Goal: Transaction & Acquisition: Purchase product/service

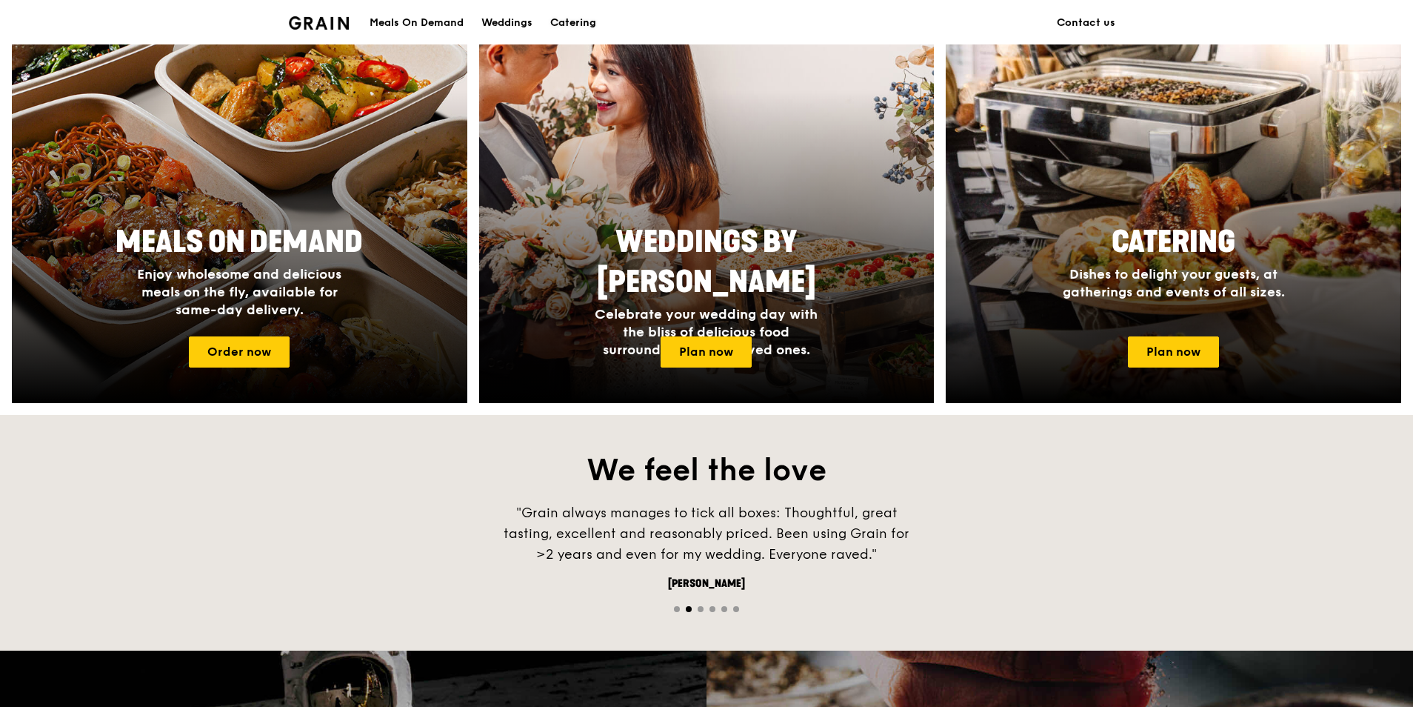
click at [593, 22] on div "Catering" at bounding box center [573, 23] width 46 height 44
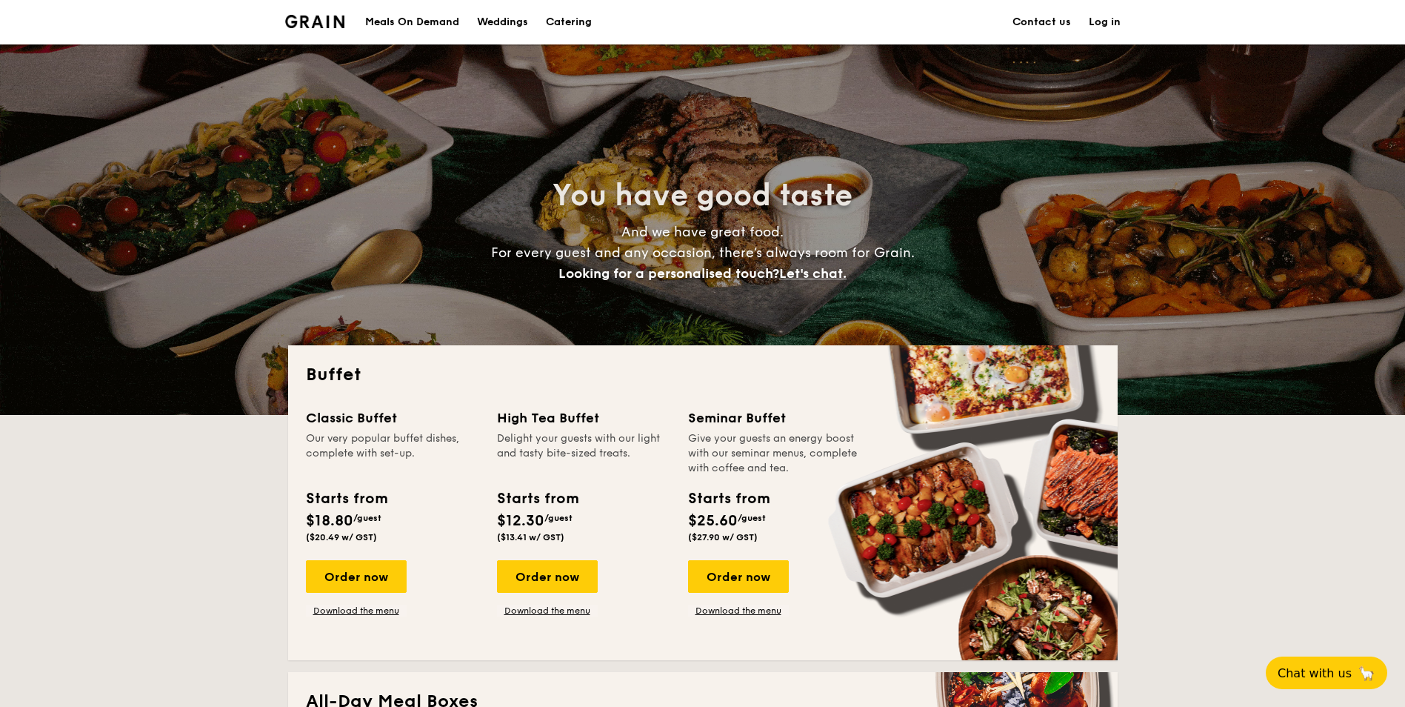
scroll to position [296, 0]
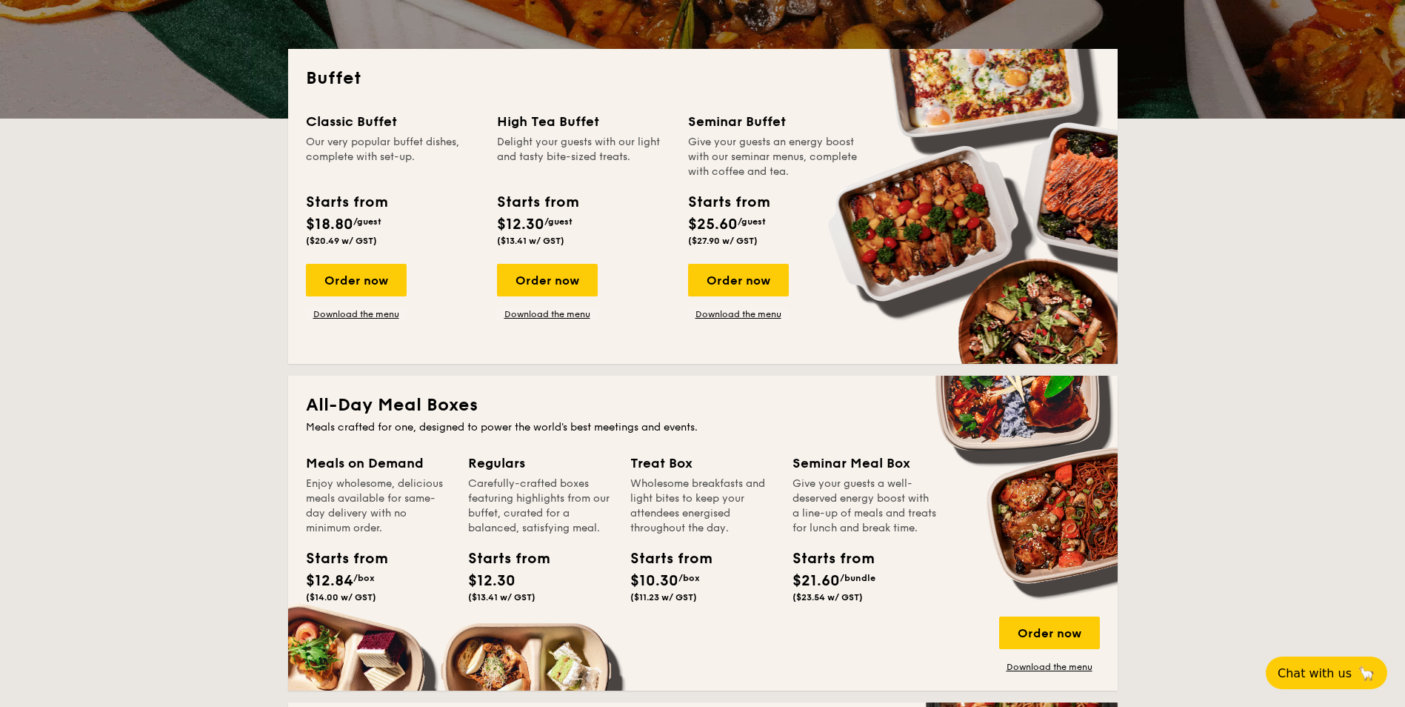
click at [375, 316] on link "Download the menu" at bounding box center [356, 314] width 101 height 12
click at [738, 313] on link "Download the menu" at bounding box center [738, 314] width 101 height 12
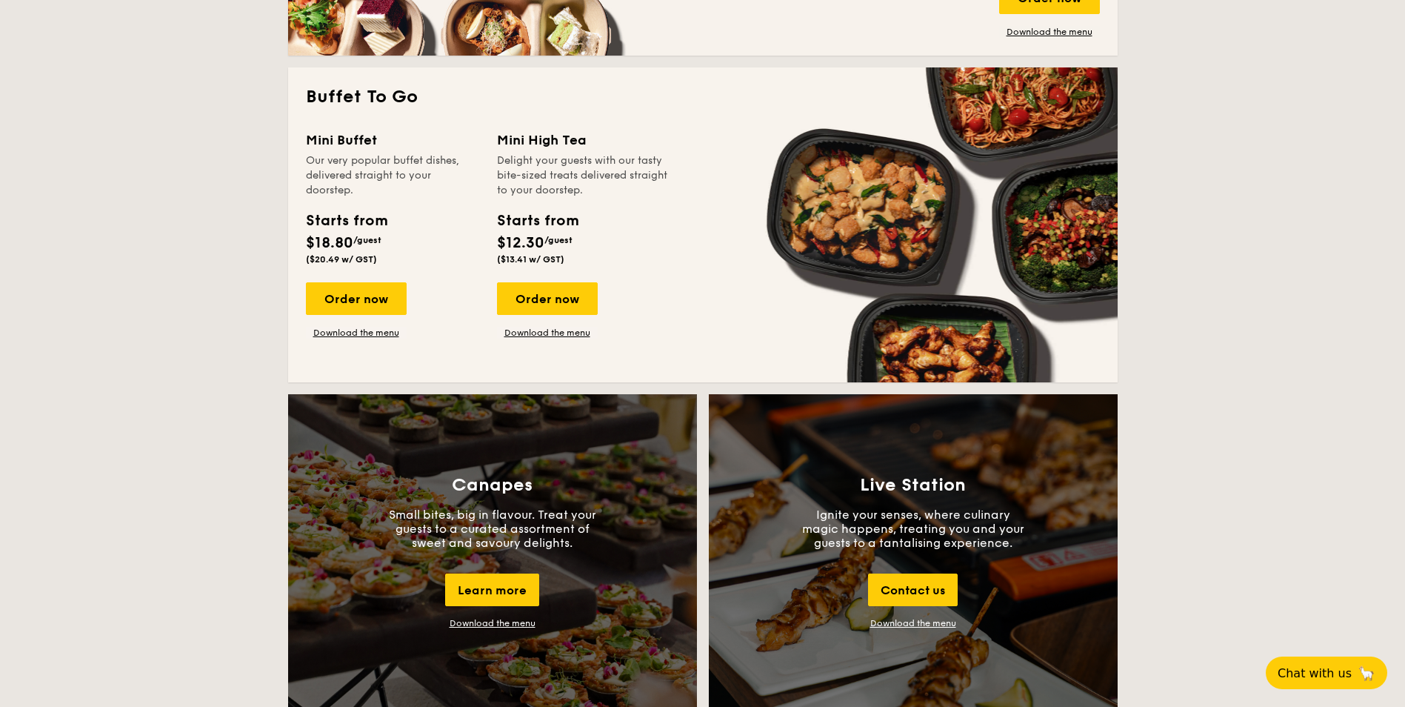
scroll to position [741, 0]
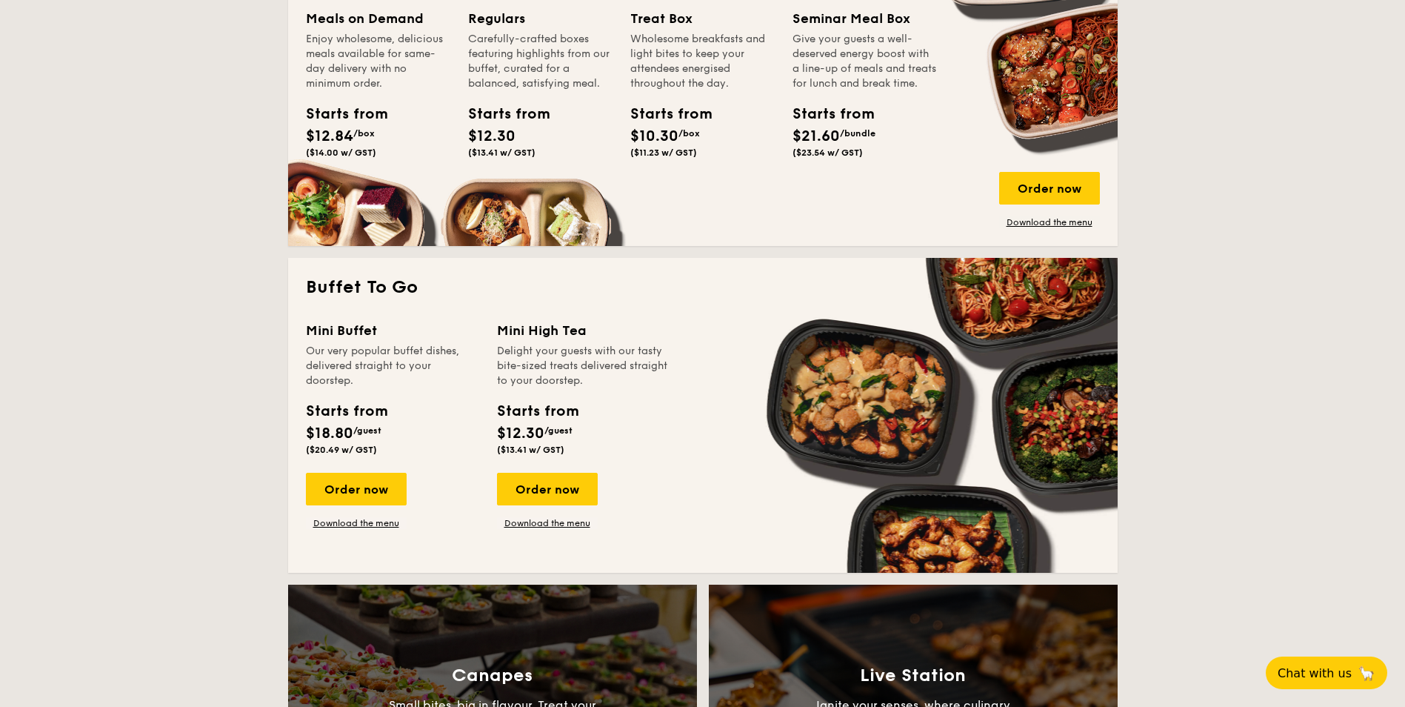
click at [387, 520] on link "Download the menu" at bounding box center [356, 523] width 101 height 12
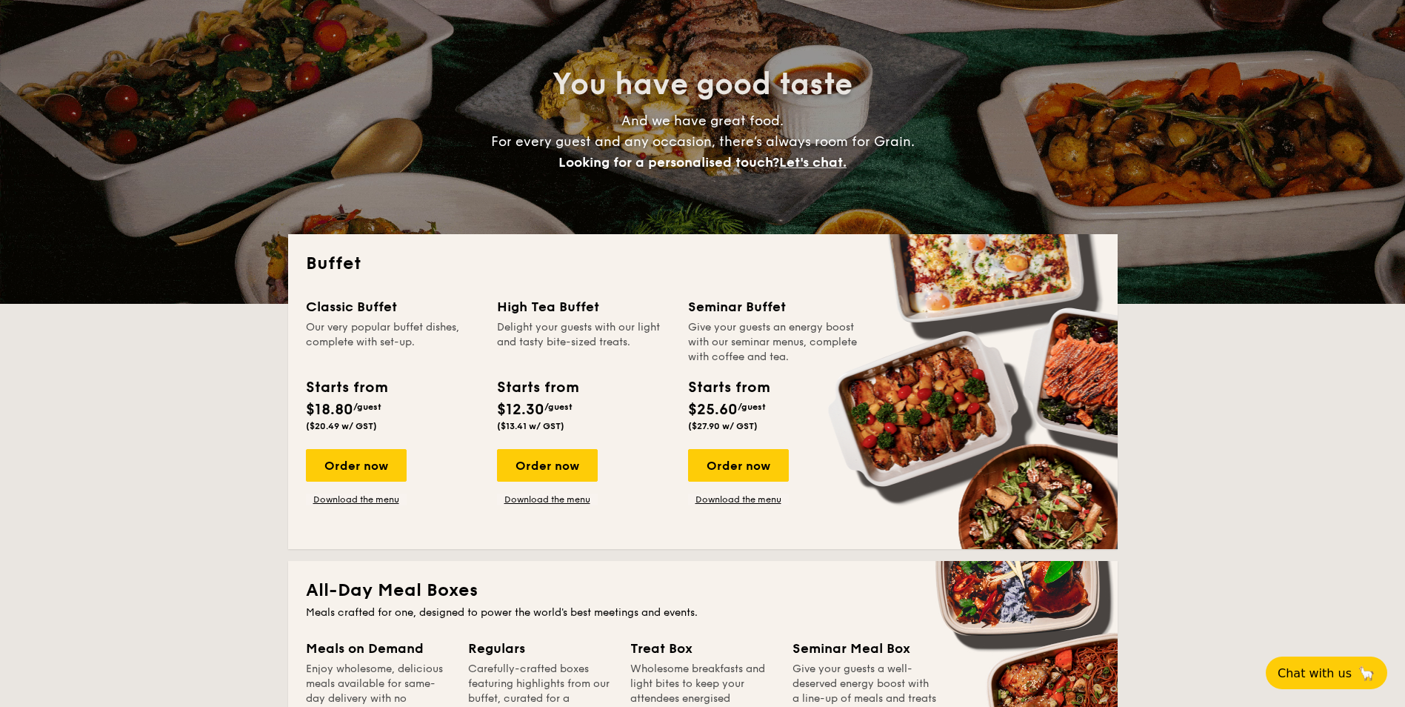
scroll to position [0, 0]
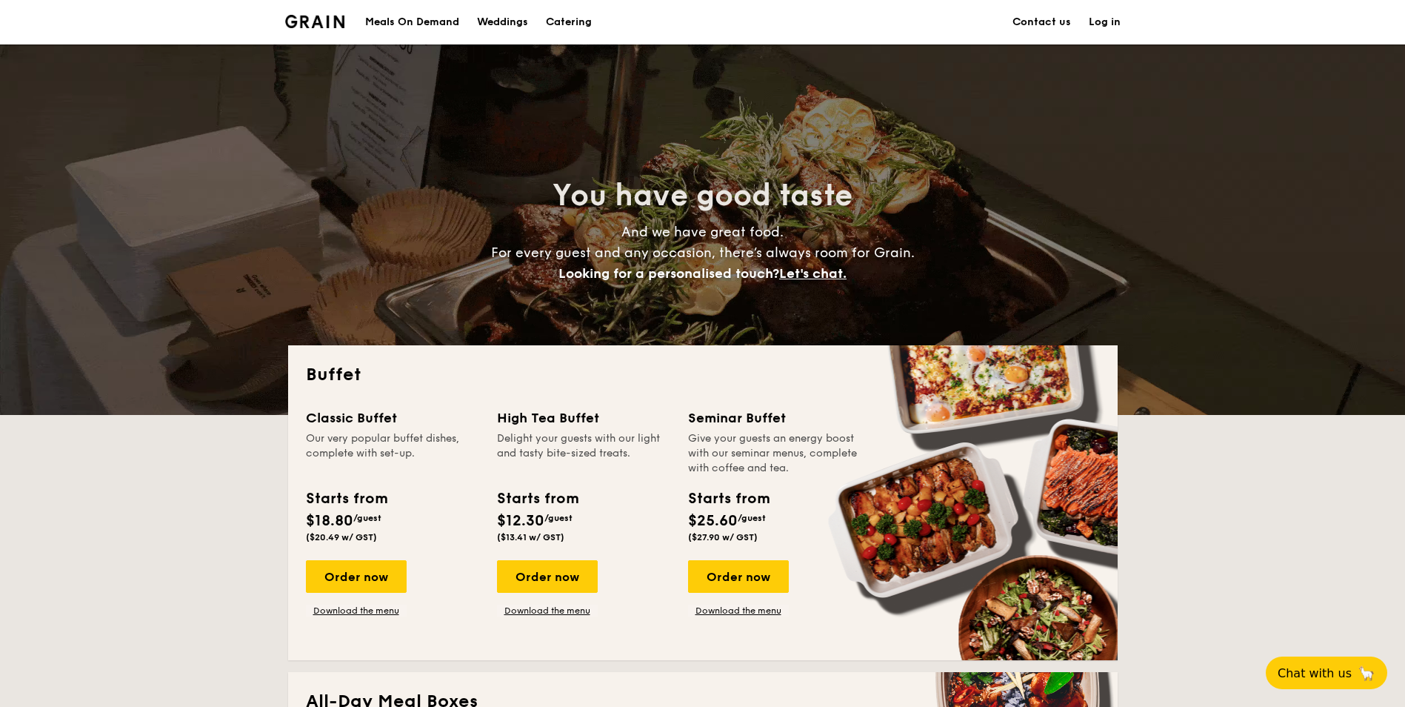
click at [454, 19] on div "Meals On Demand" at bounding box center [412, 22] width 94 height 44
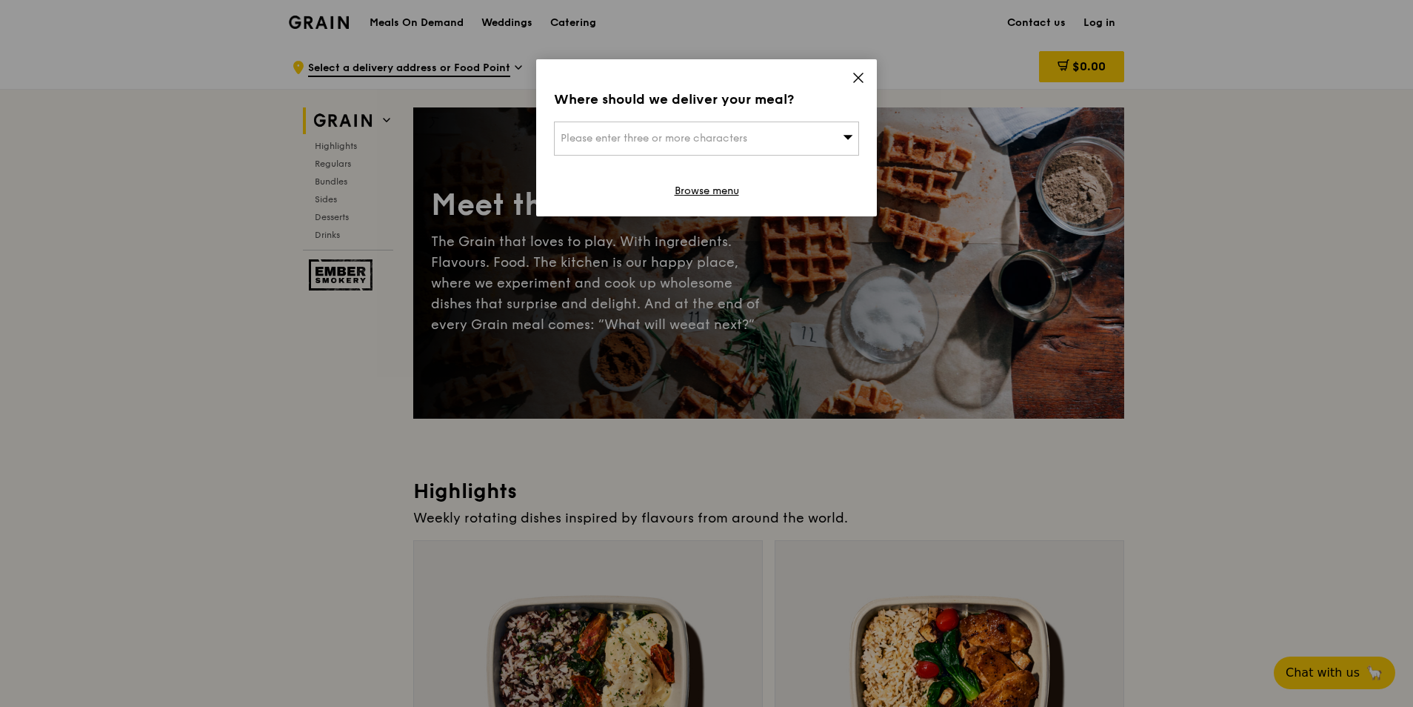
click at [784, 149] on div "Please enter three or more characters" at bounding box center [706, 138] width 305 height 34
click at [858, 76] on icon at bounding box center [858, 77] width 13 height 13
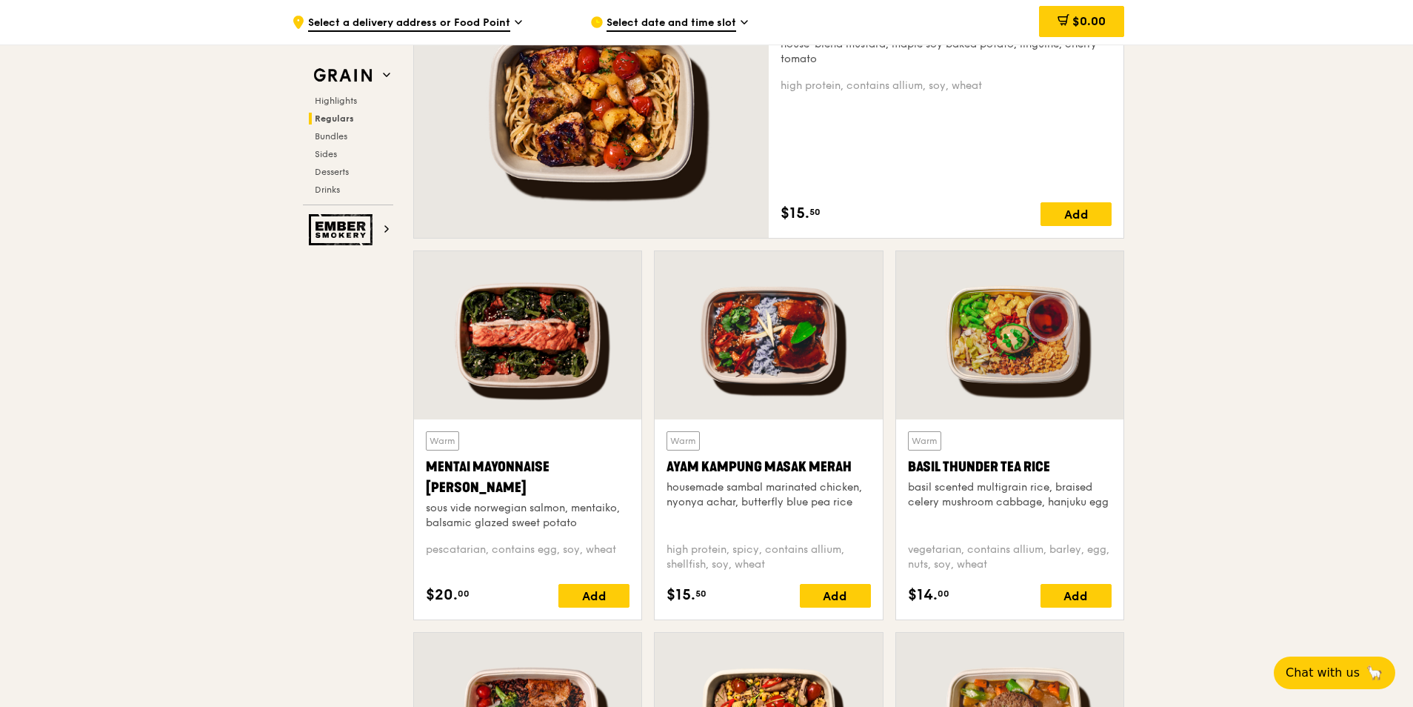
scroll to position [1333, 0]
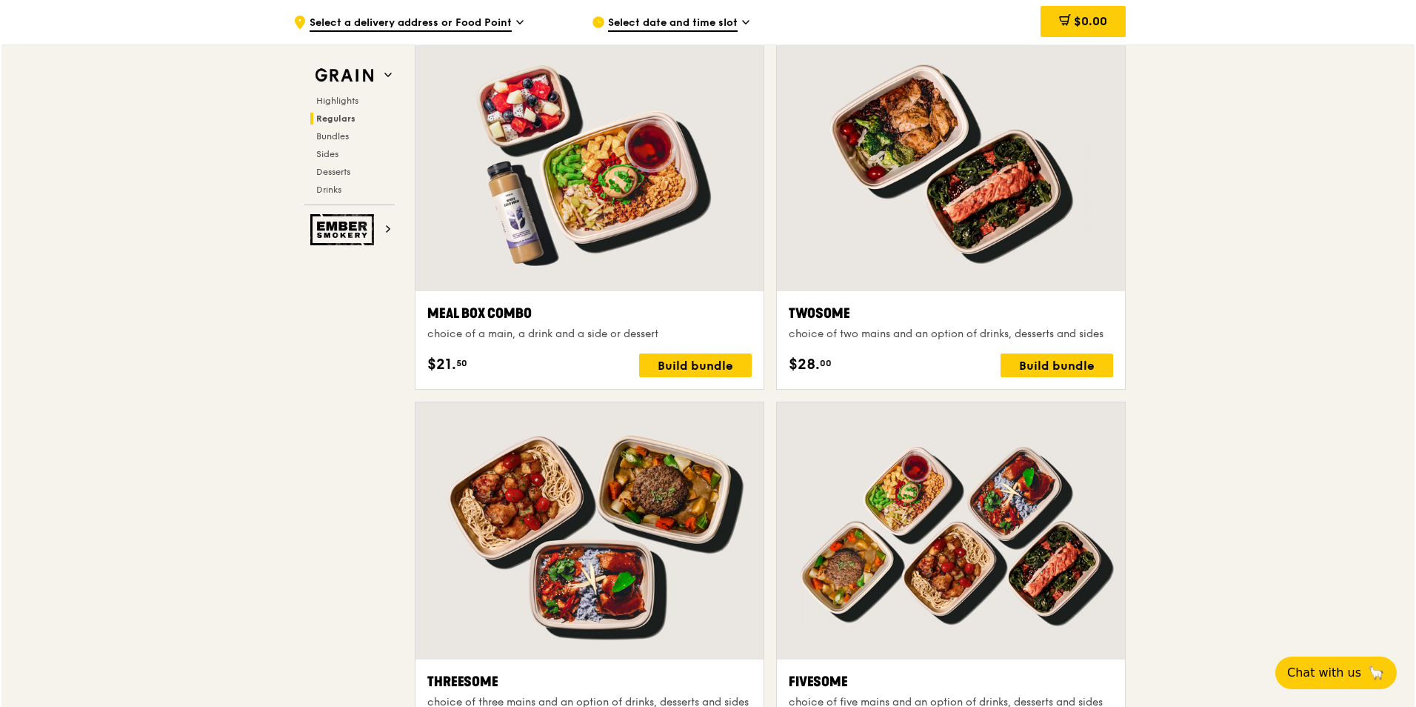
scroll to position [2074, 0]
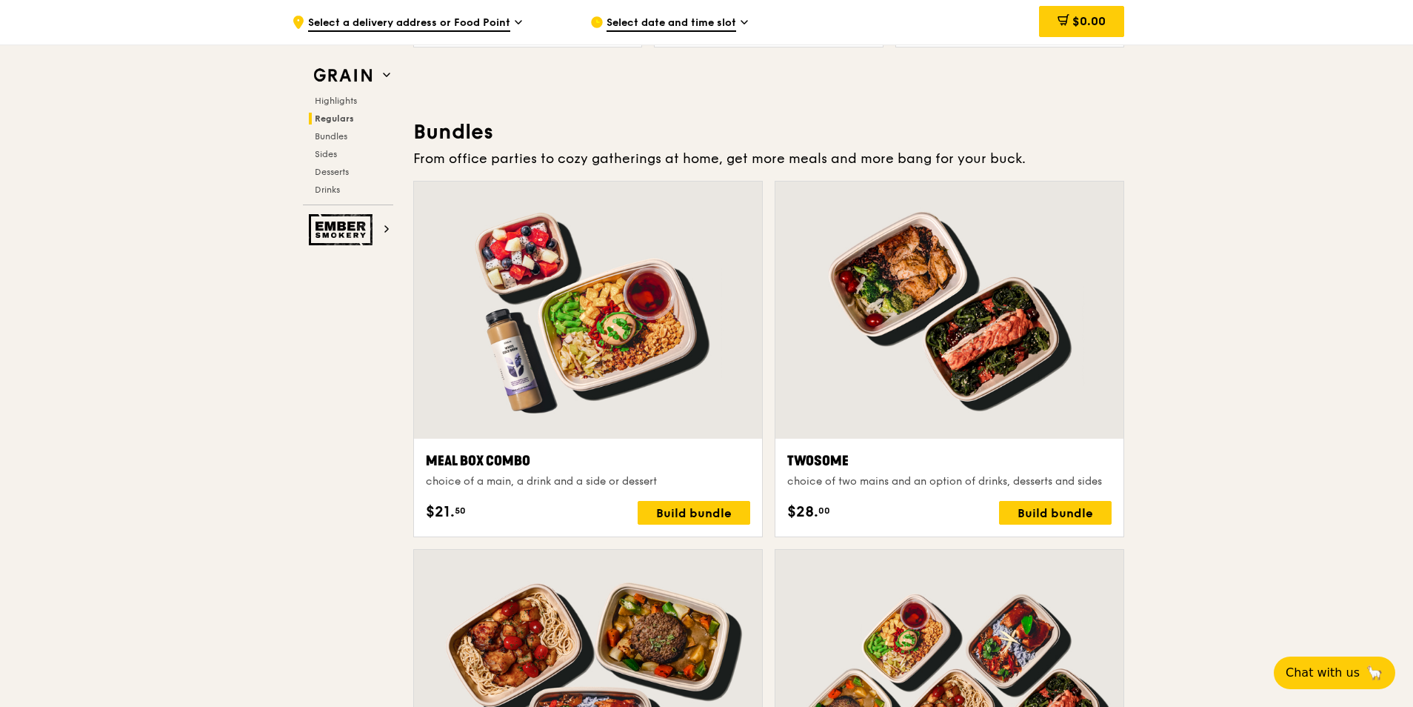
click at [668, 310] on div at bounding box center [588, 309] width 348 height 257
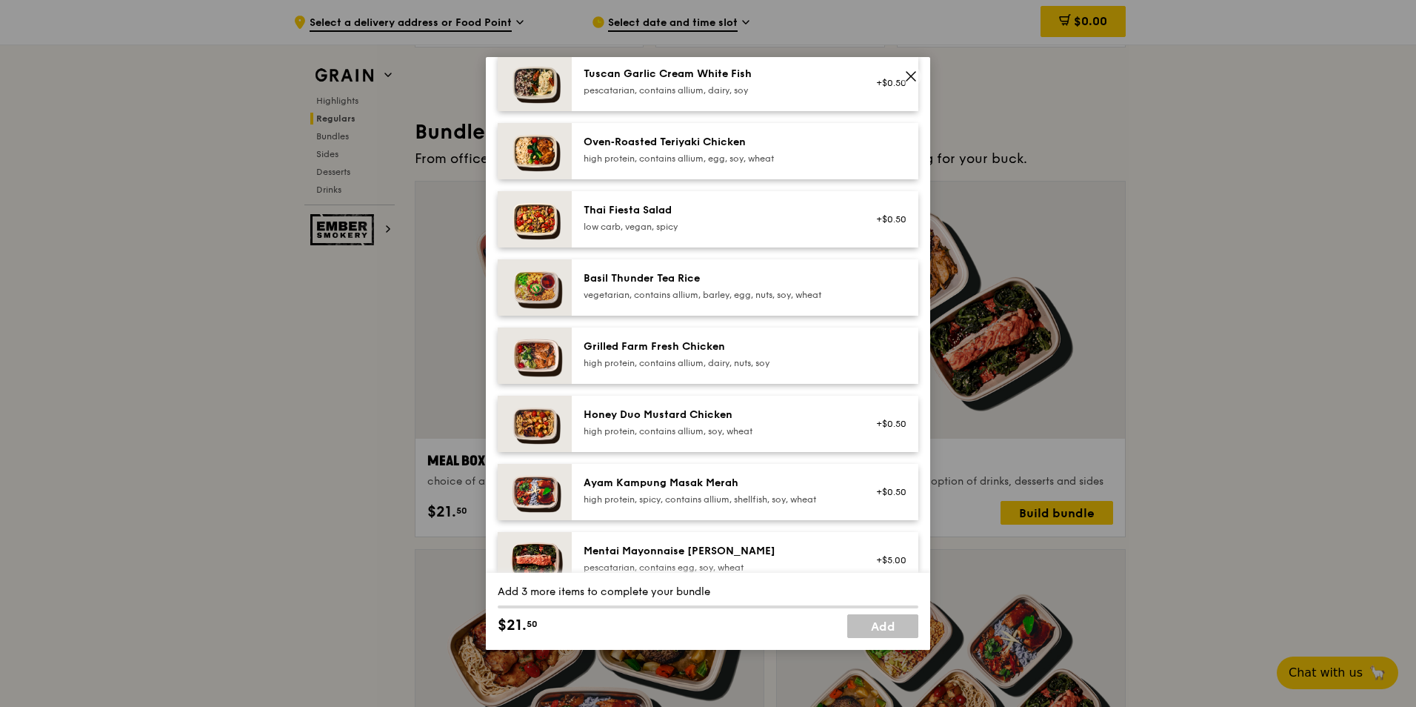
scroll to position [148, 0]
click at [687, 354] on div "Grilled Farm Fresh Chicken high protein, contains allium, dairy, nuts, soy" at bounding box center [717, 353] width 266 height 30
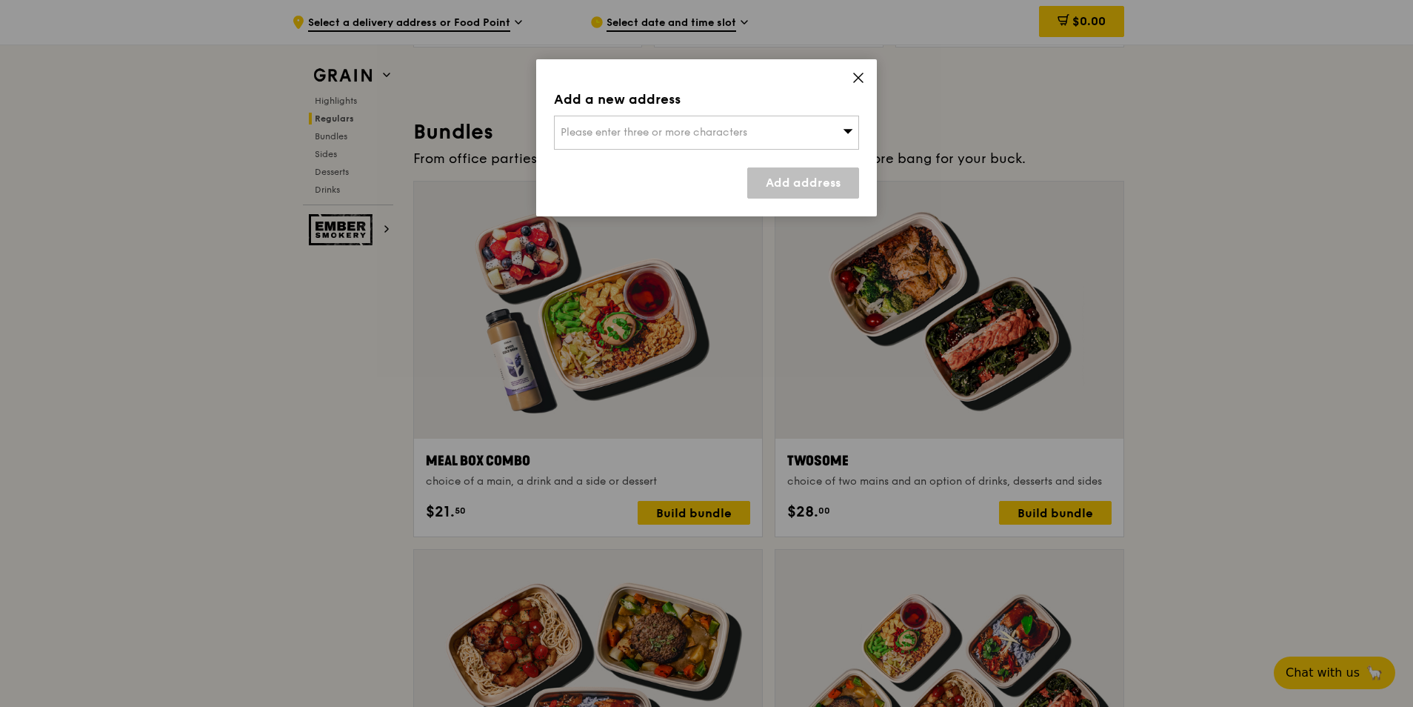
click at [713, 126] on span "Please enter three or more characters" at bounding box center [654, 132] width 187 height 13
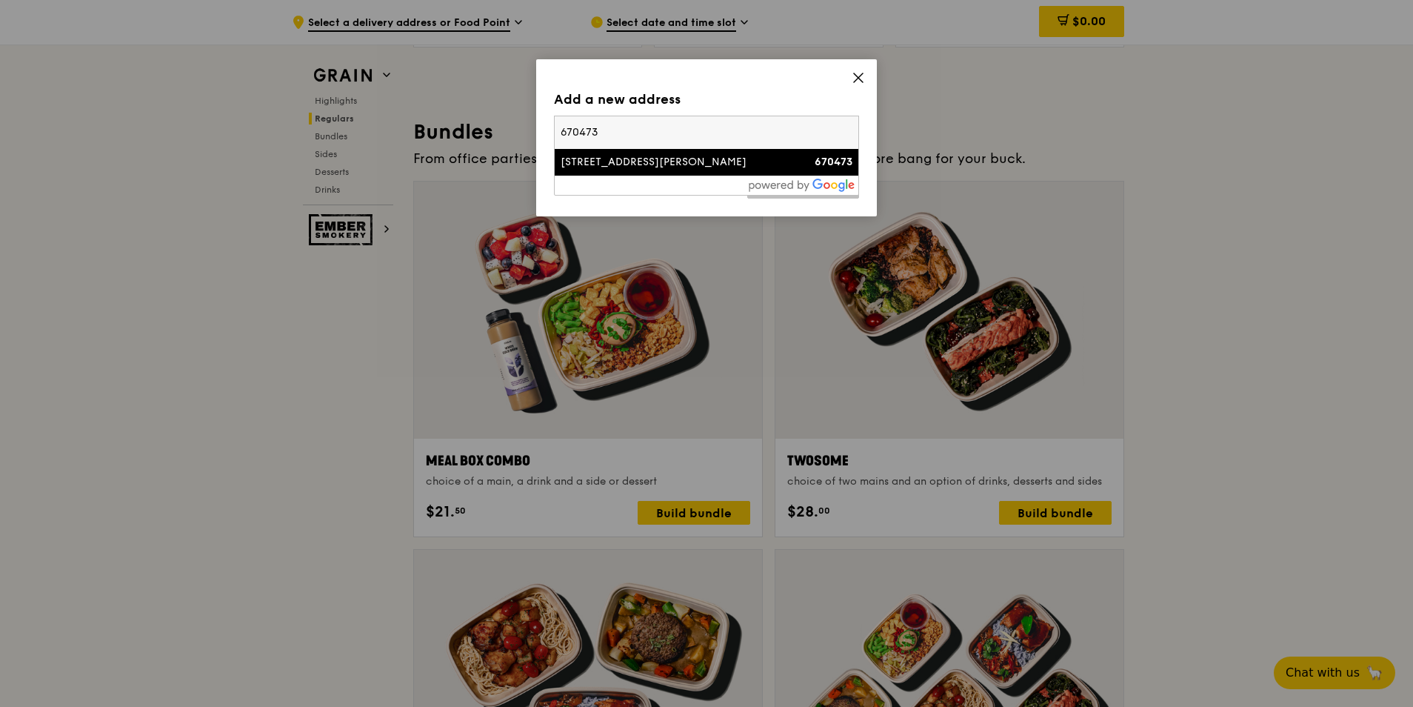
type input "670473"
click at [687, 164] on div "473 Segar Road" at bounding box center [670, 162] width 219 height 15
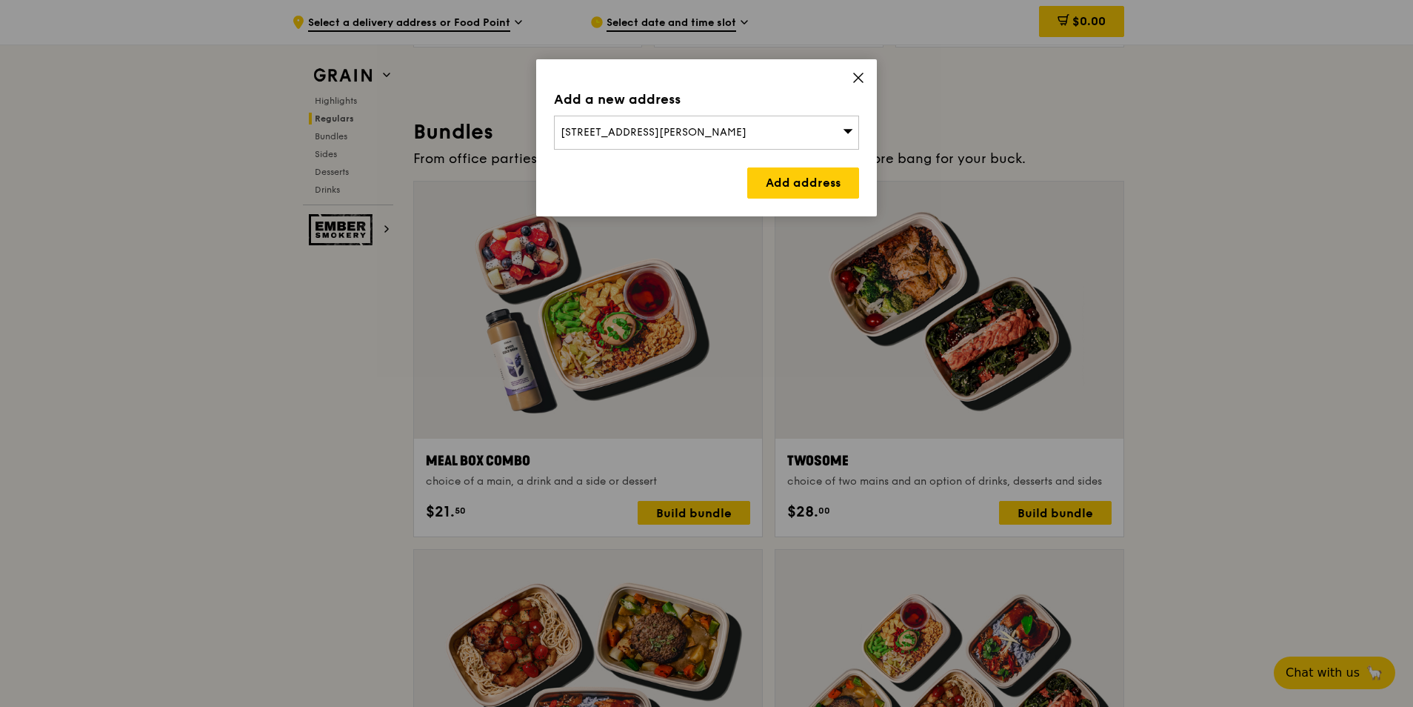
click at [778, 186] on link "Add address" at bounding box center [803, 182] width 112 height 31
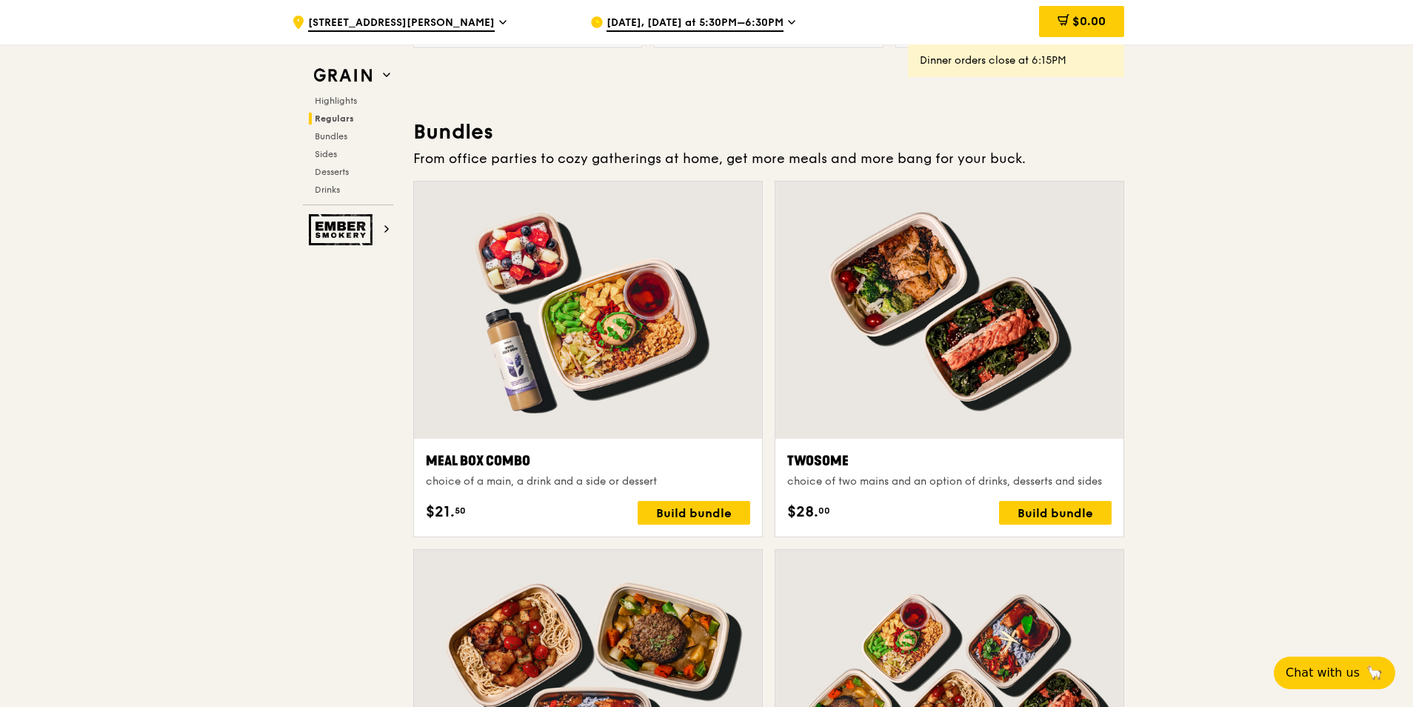
click at [721, 518] on div "Build bundle" at bounding box center [694, 513] width 113 height 24
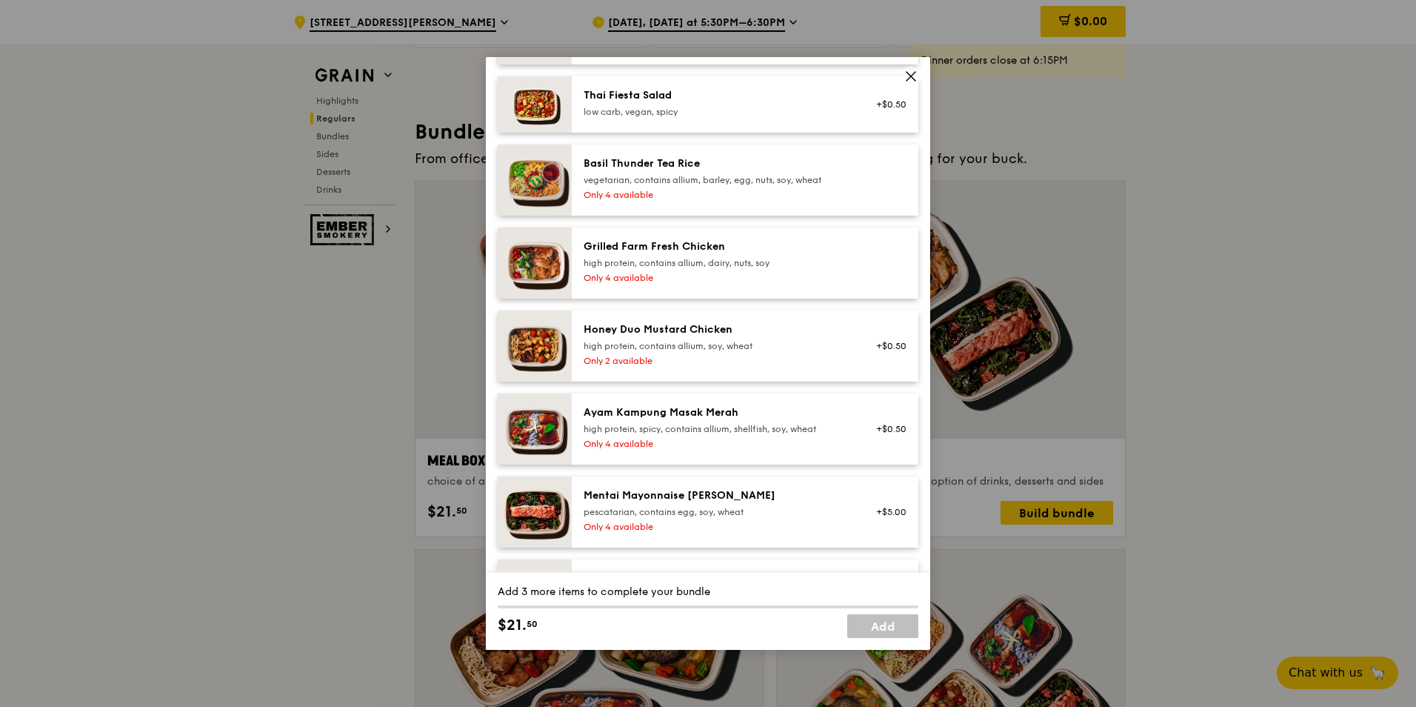
scroll to position [296, 0]
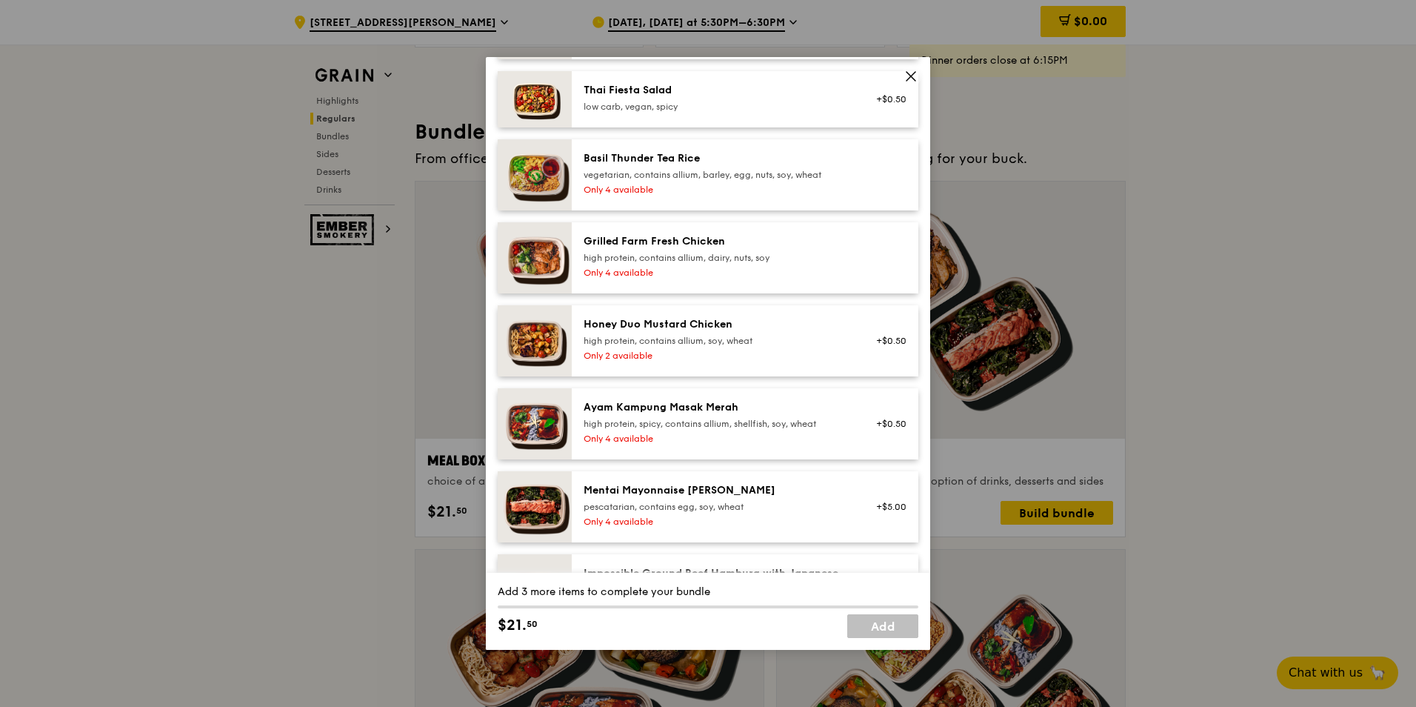
click at [733, 258] on div "high protein, contains allium, dairy, nuts, soy" at bounding box center [717, 258] width 266 height 12
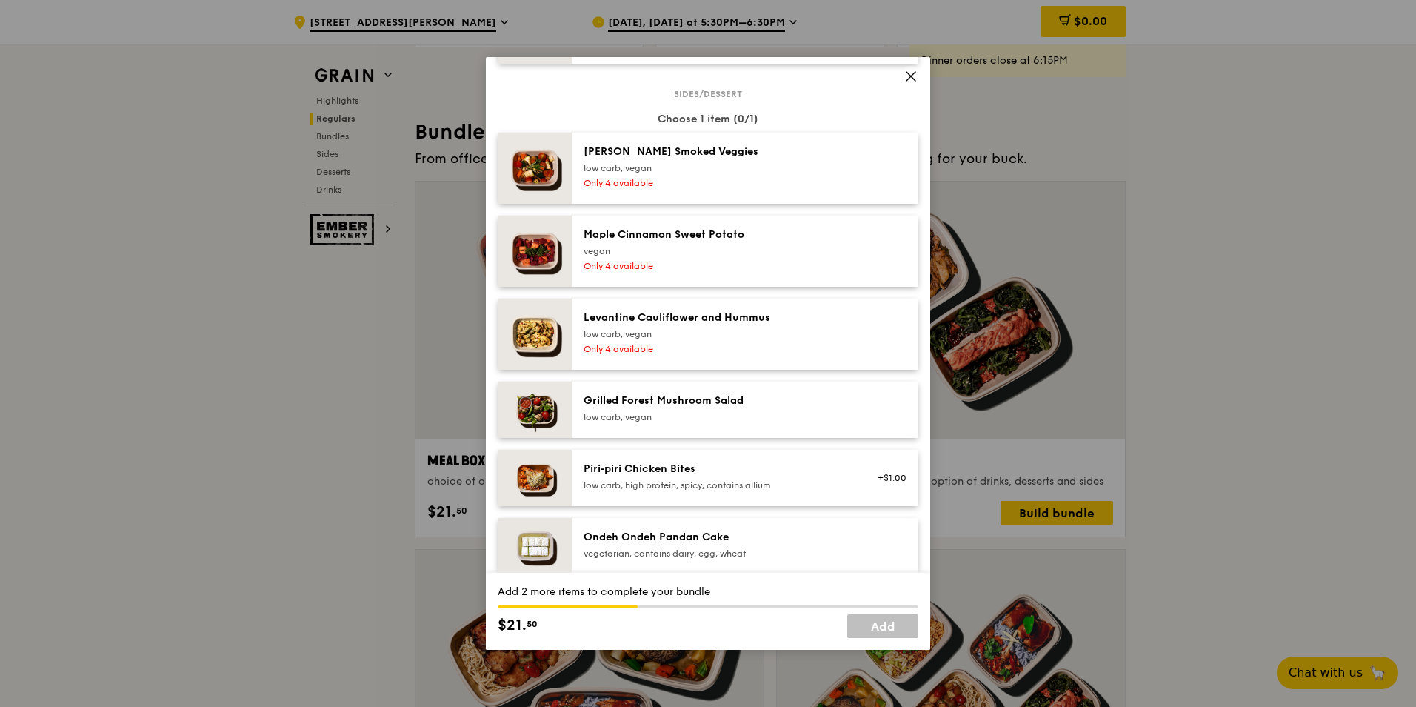
scroll to position [741, 0]
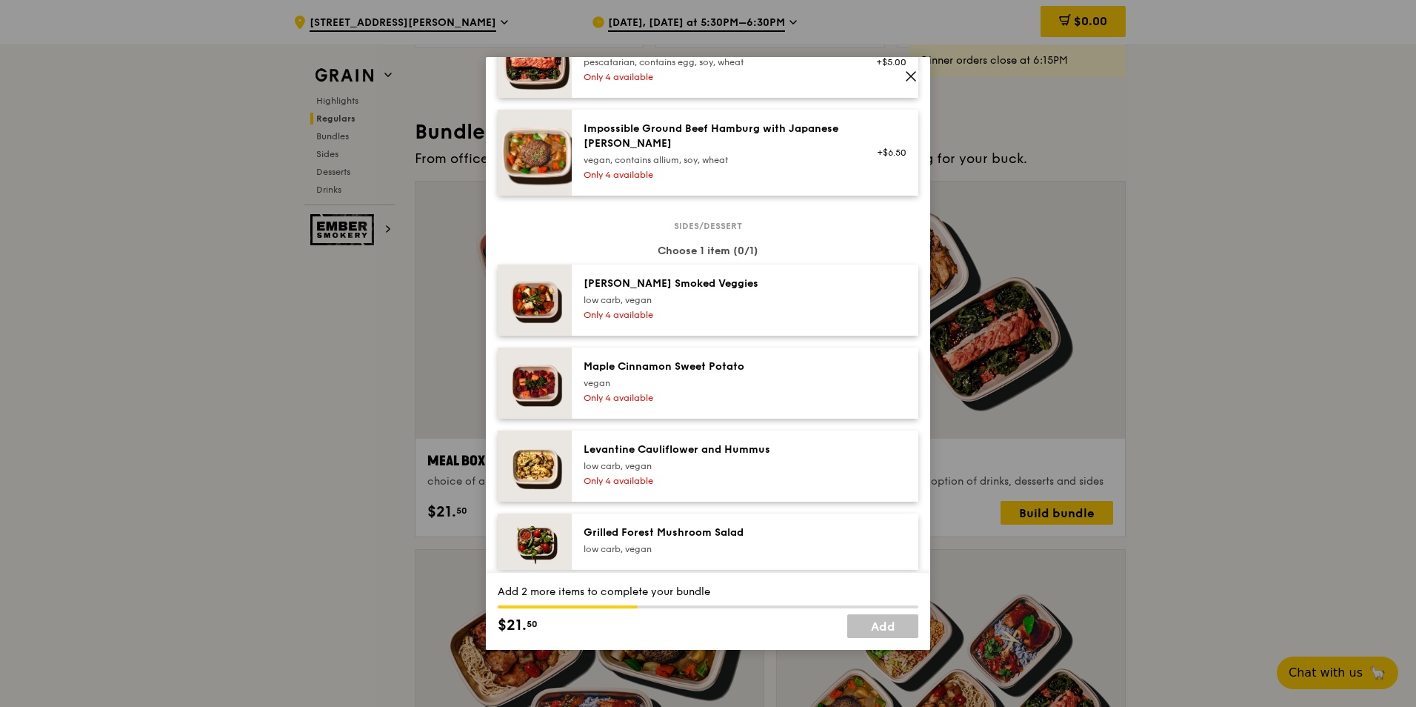
click at [730, 307] on div "Rosemary Smoked Veggies low carb, vegan Only 4 available" at bounding box center [717, 299] width 284 height 47
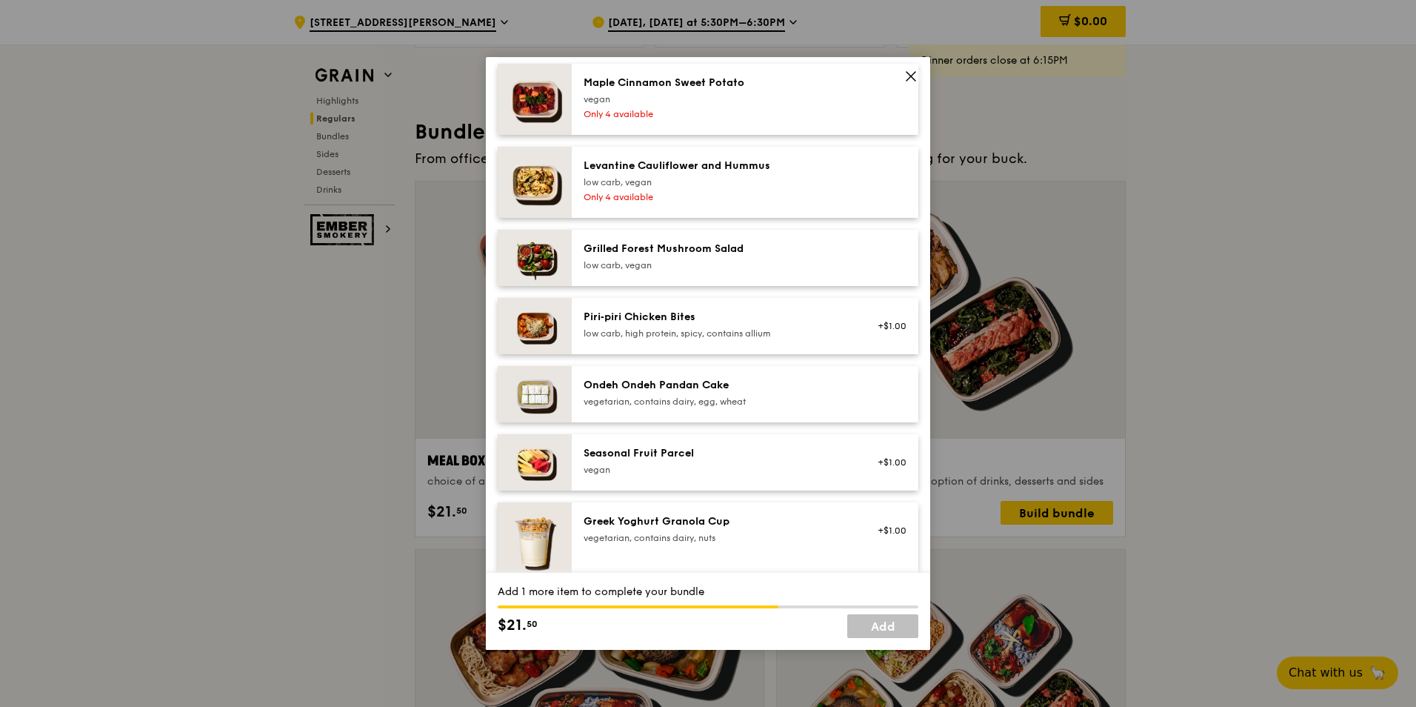
scroll to position [1111, 0]
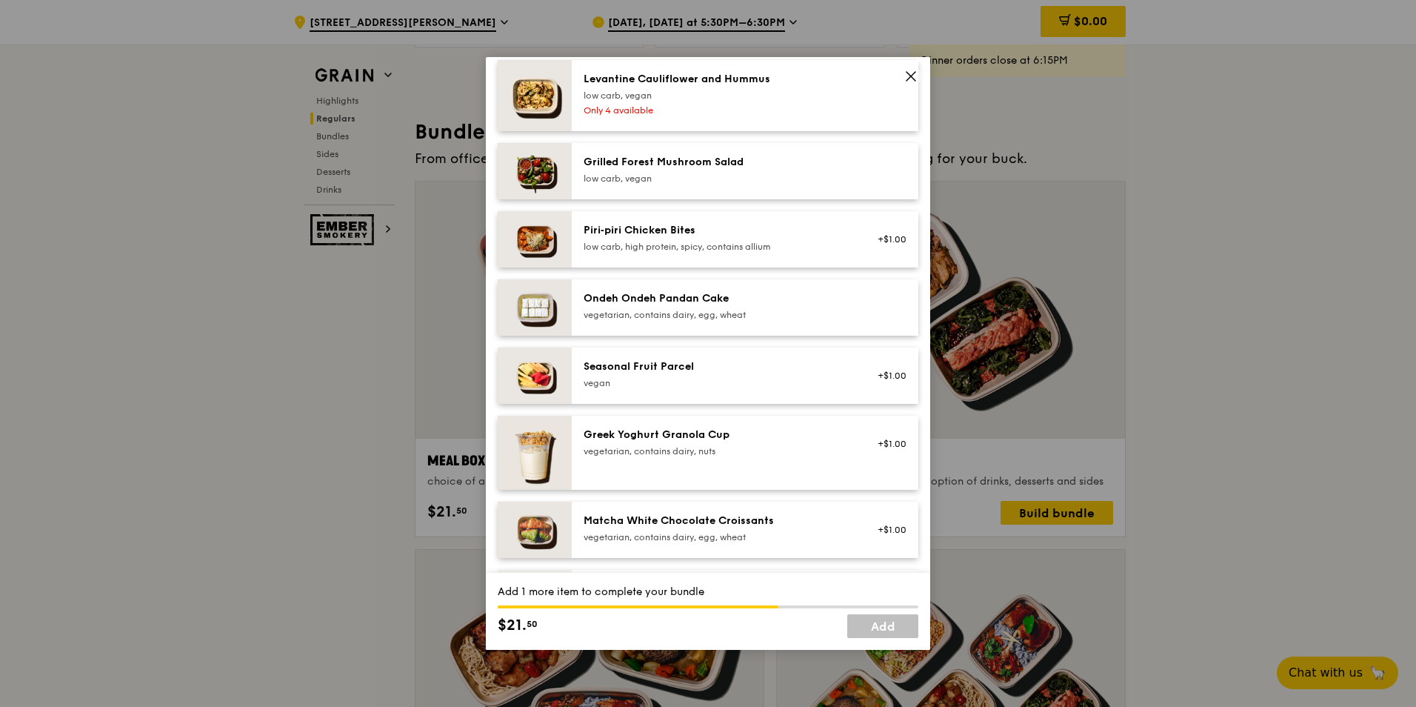
click at [768, 367] on div "Seasonal Fruit Parcel" at bounding box center [717, 366] width 266 height 15
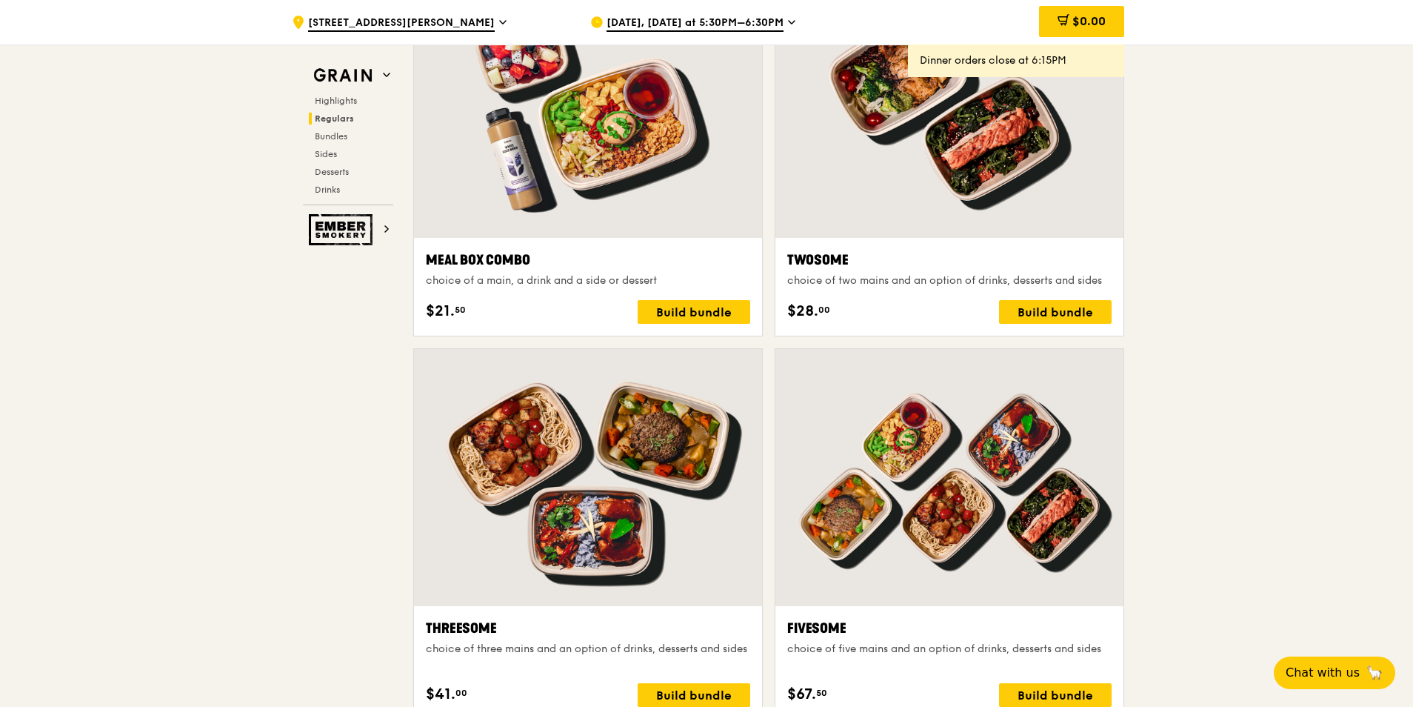
scroll to position [2074, 0]
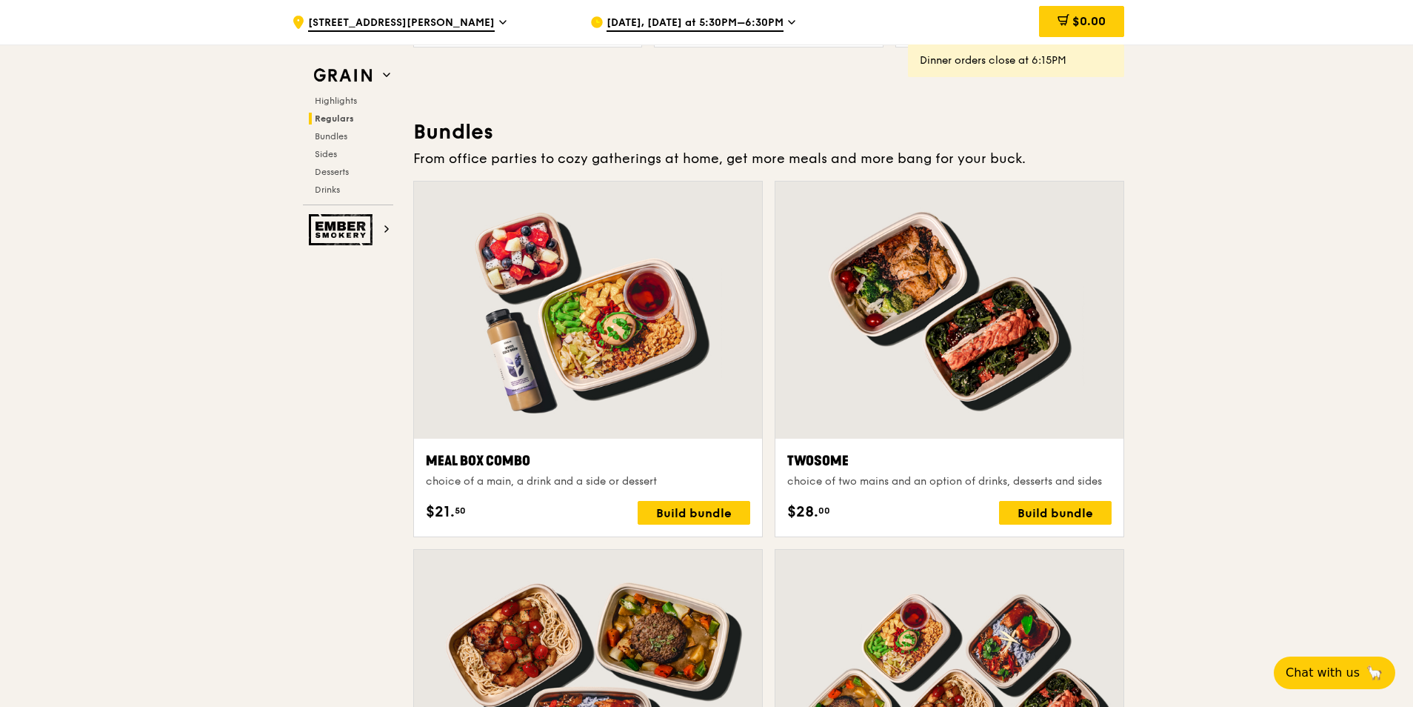
click at [901, 156] on div "From office parties to cozy gatherings at home, get more meals and more bang fo…" at bounding box center [768, 158] width 711 height 21
click at [901, 160] on div "From office parties to cozy gatherings at home, get more meals and more bang fo…" at bounding box center [768, 158] width 711 height 21
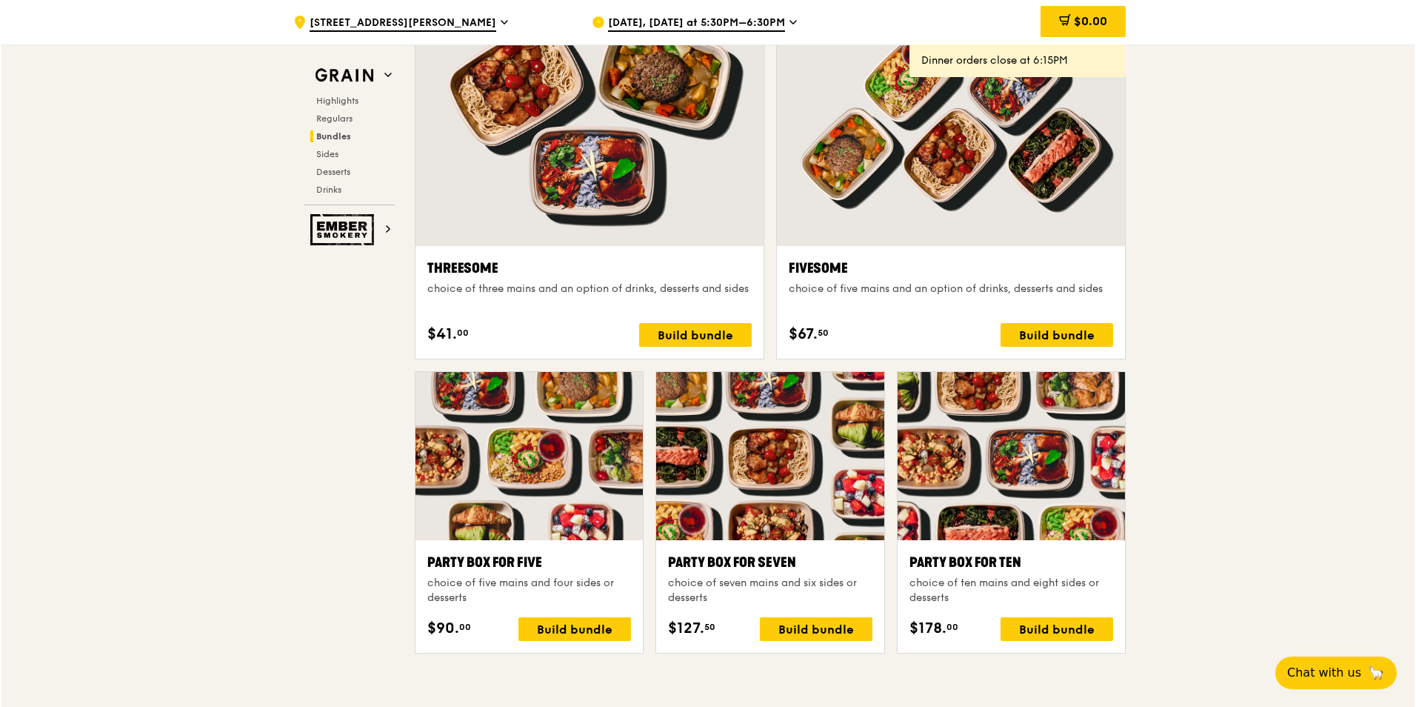
scroll to position [2666, 0]
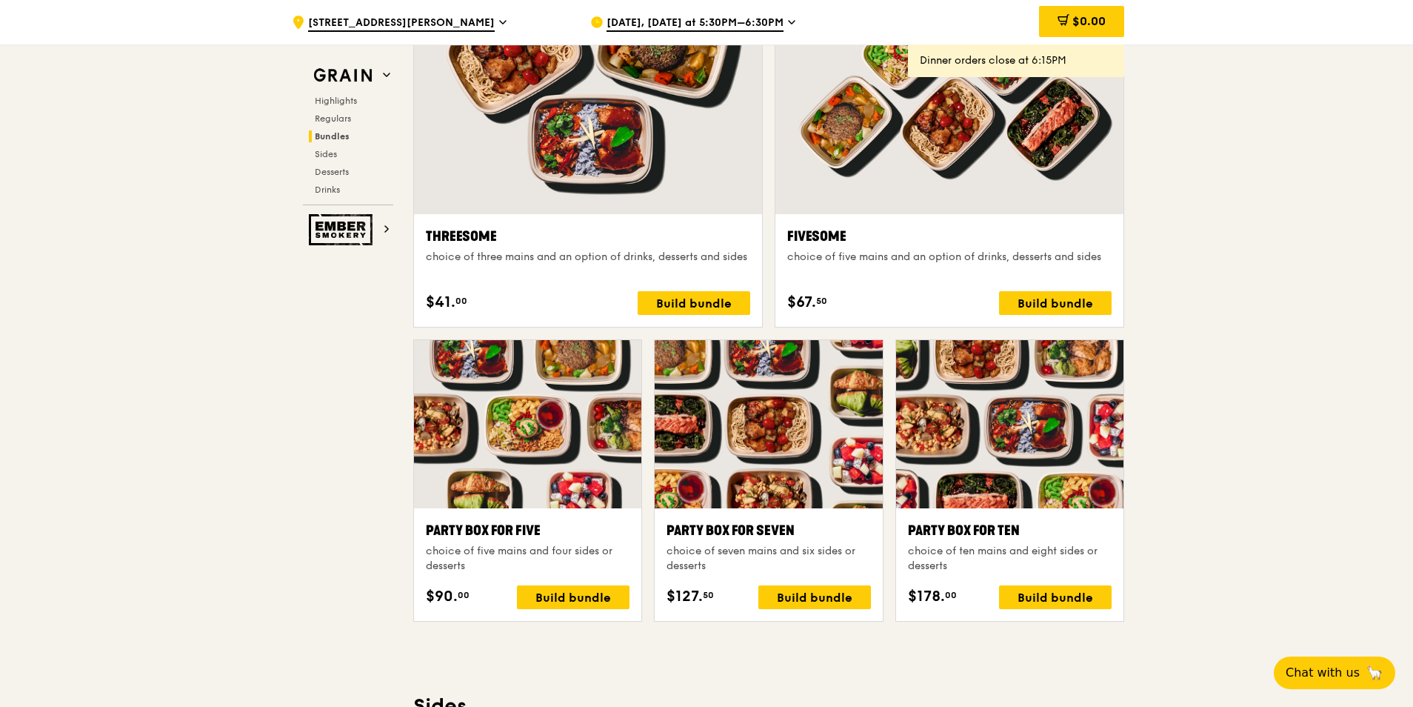
click at [602, 600] on div "Build bundle" at bounding box center [573, 597] width 113 height 24
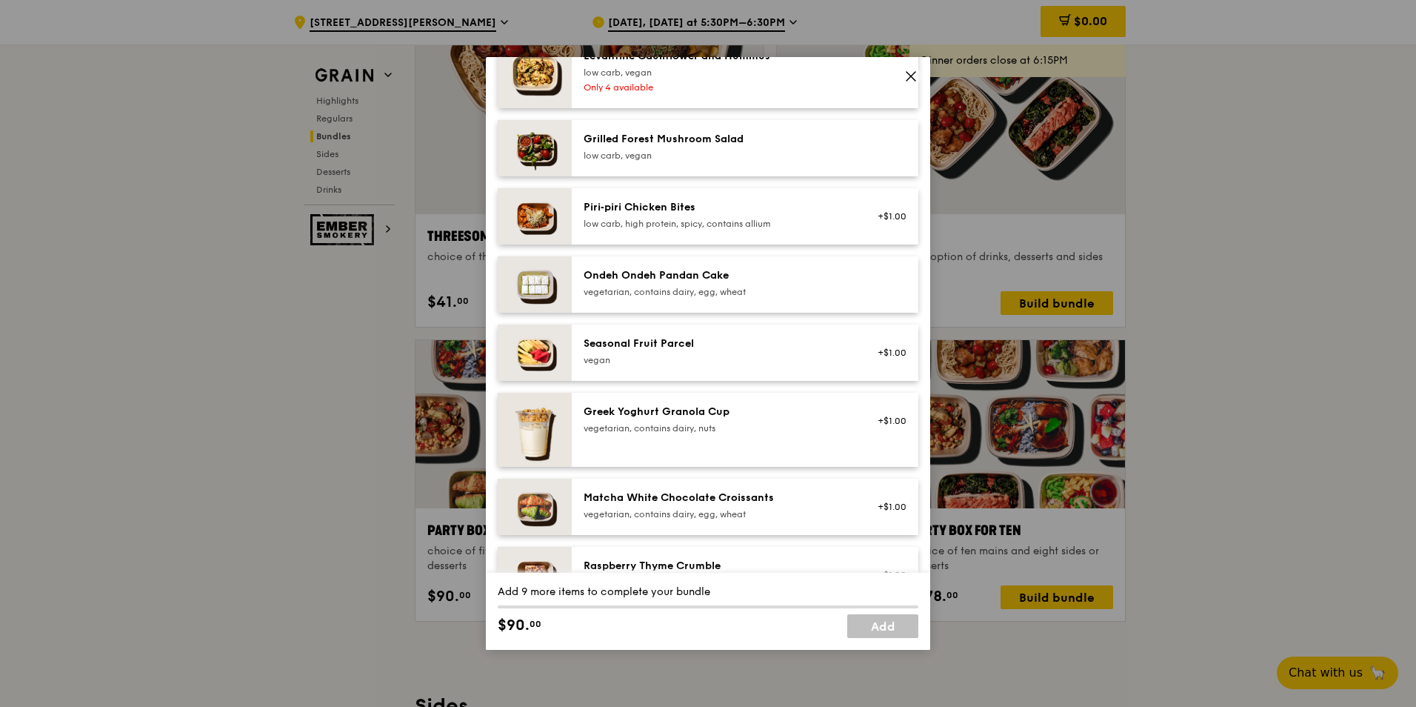
scroll to position [1185, 0]
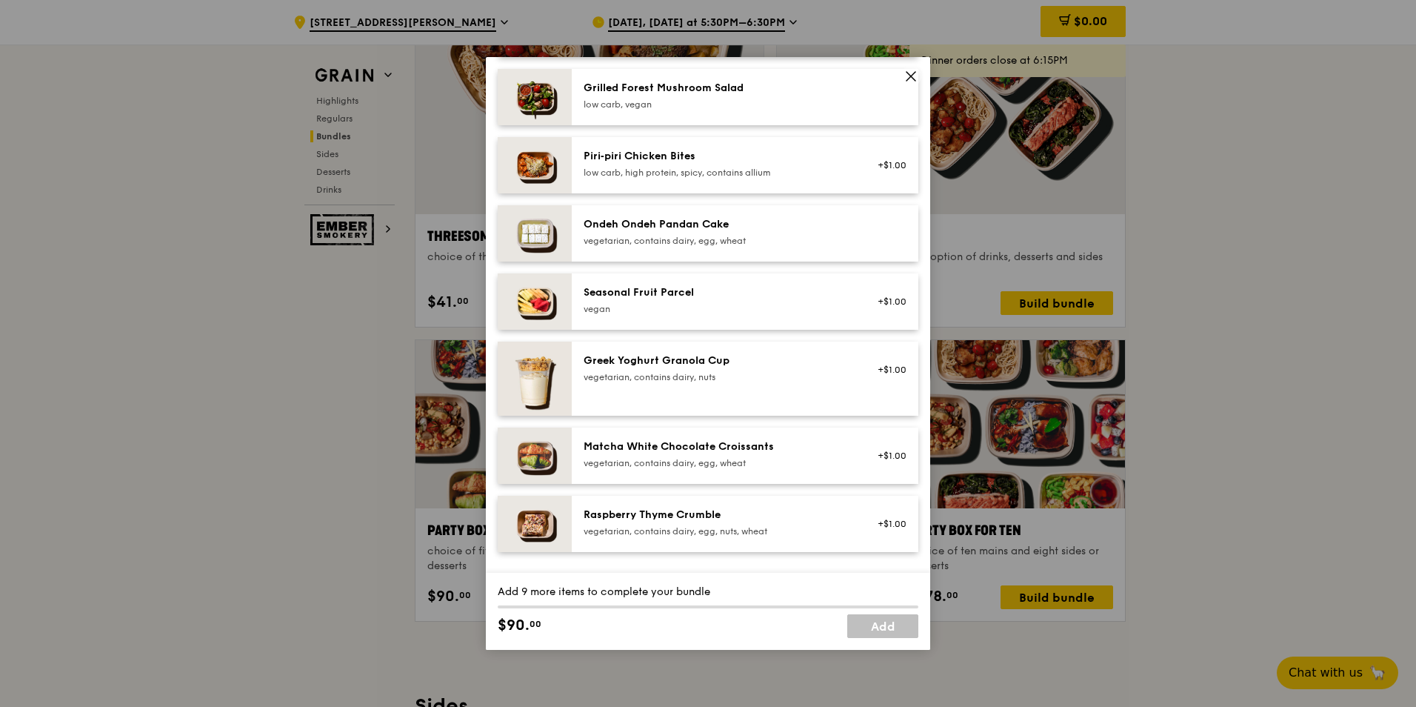
click at [544, 161] on img at bounding box center [535, 165] width 74 height 56
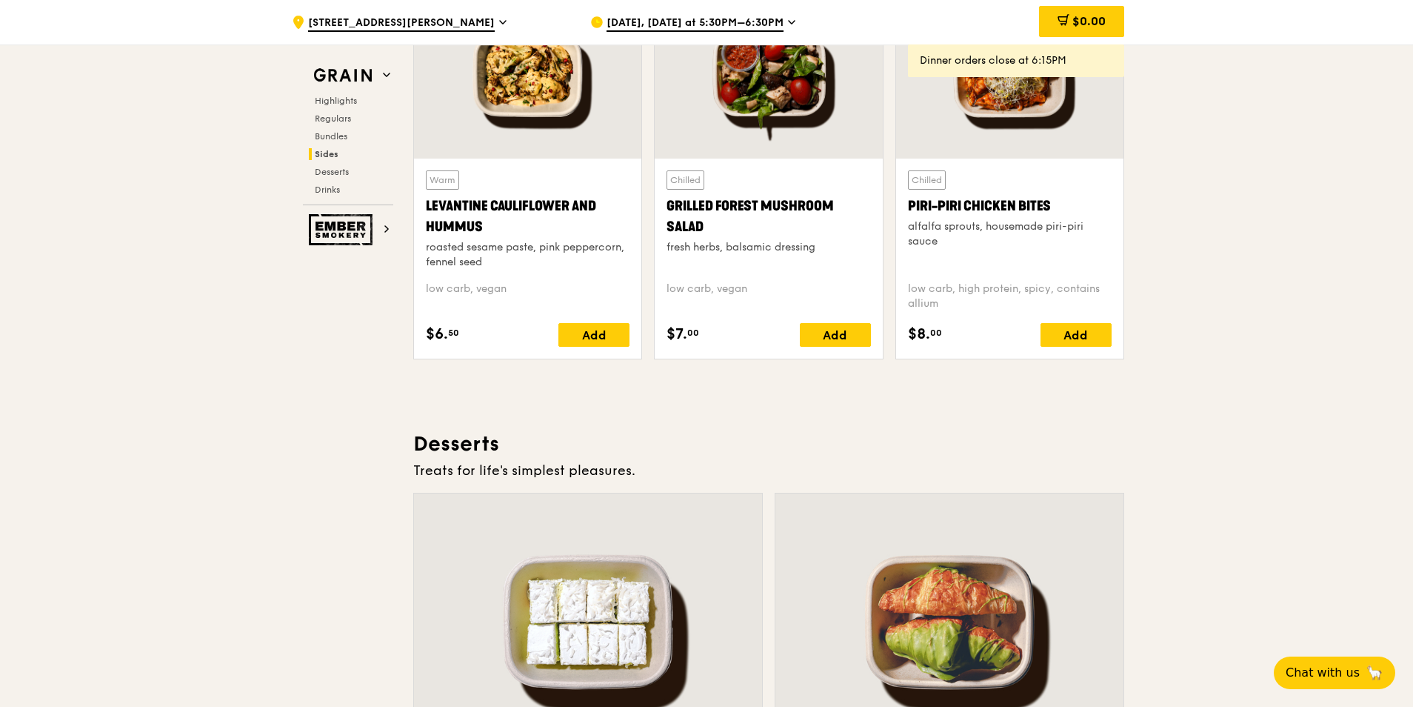
scroll to position [3777, 0]
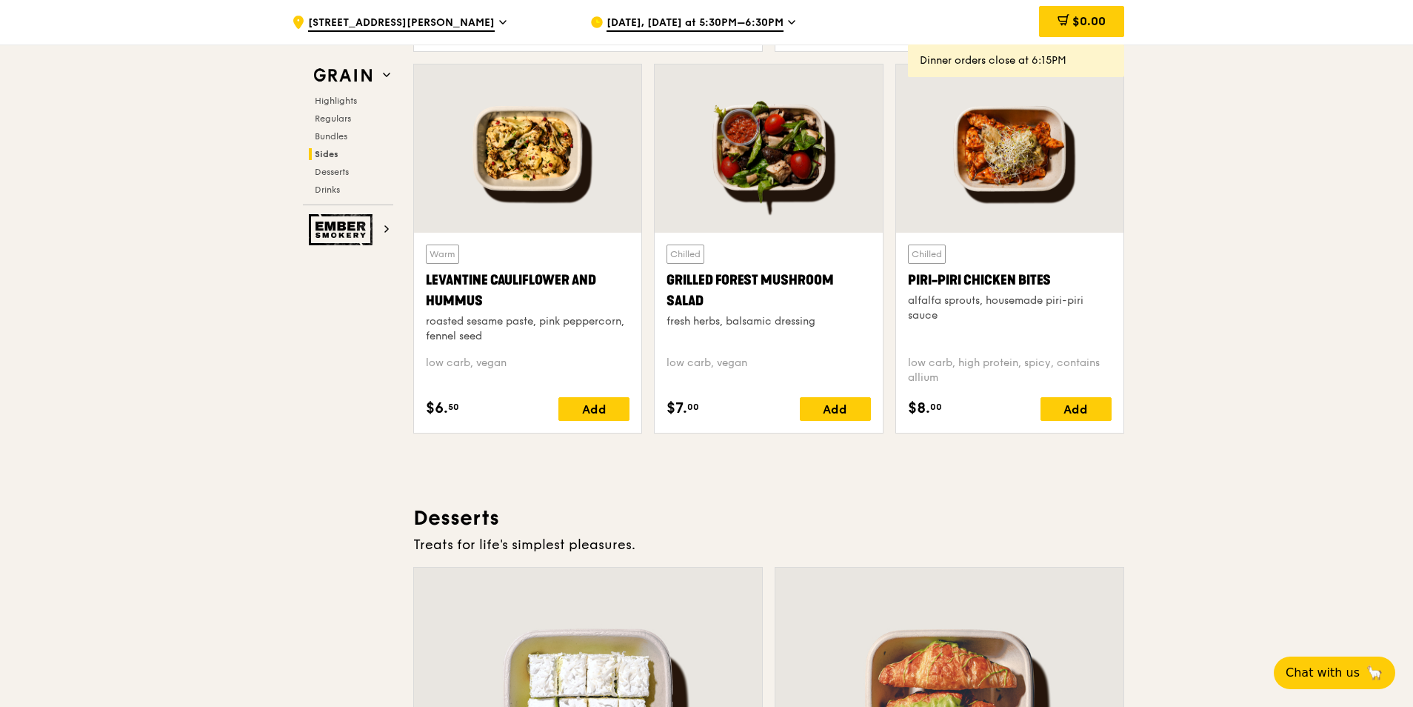
click at [1062, 164] on div at bounding box center [1009, 148] width 227 height 168
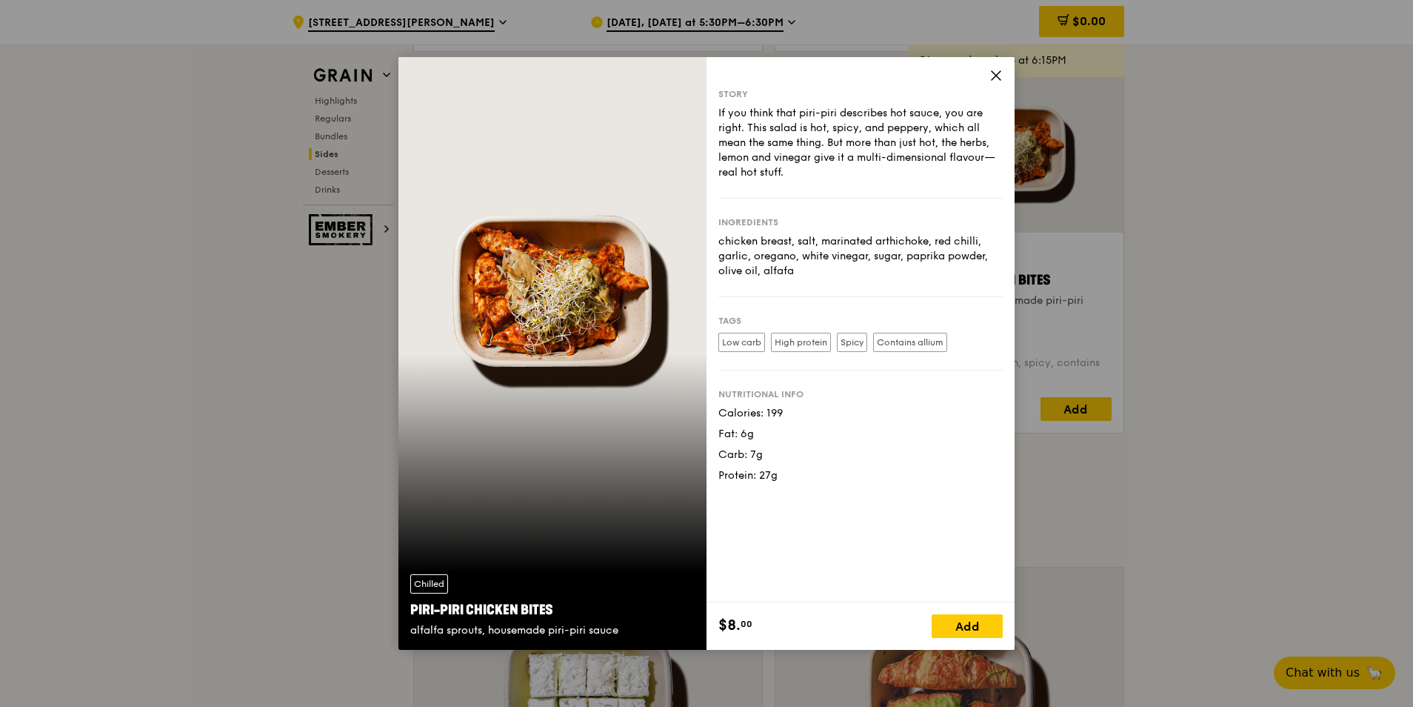
click at [581, 290] on div "Chilled Piri-piri Chicken Bites alfalfa sprouts, housemade piri-piri sauce" at bounding box center [552, 353] width 308 height 593
click at [999, 77] on icon at bounding box center [996, 75] width 13 height 13
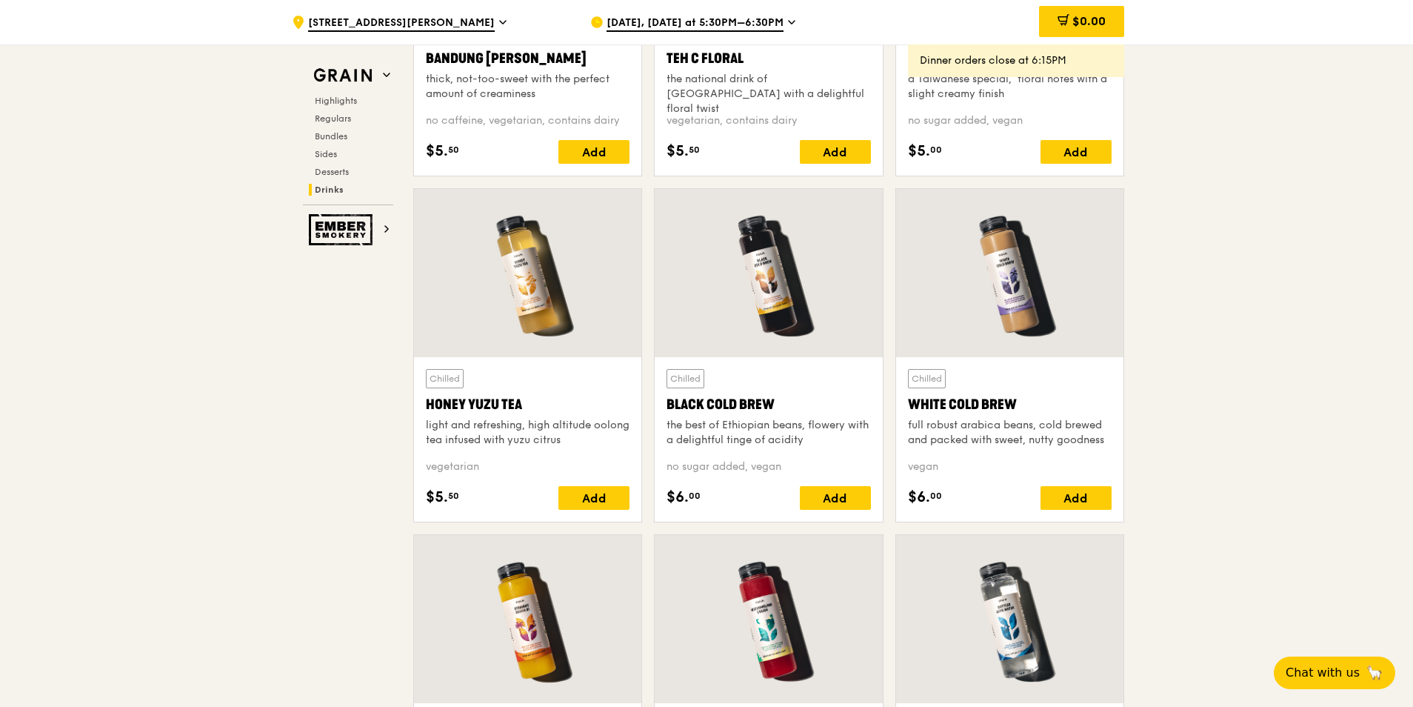
scroll to position [5333, 0]
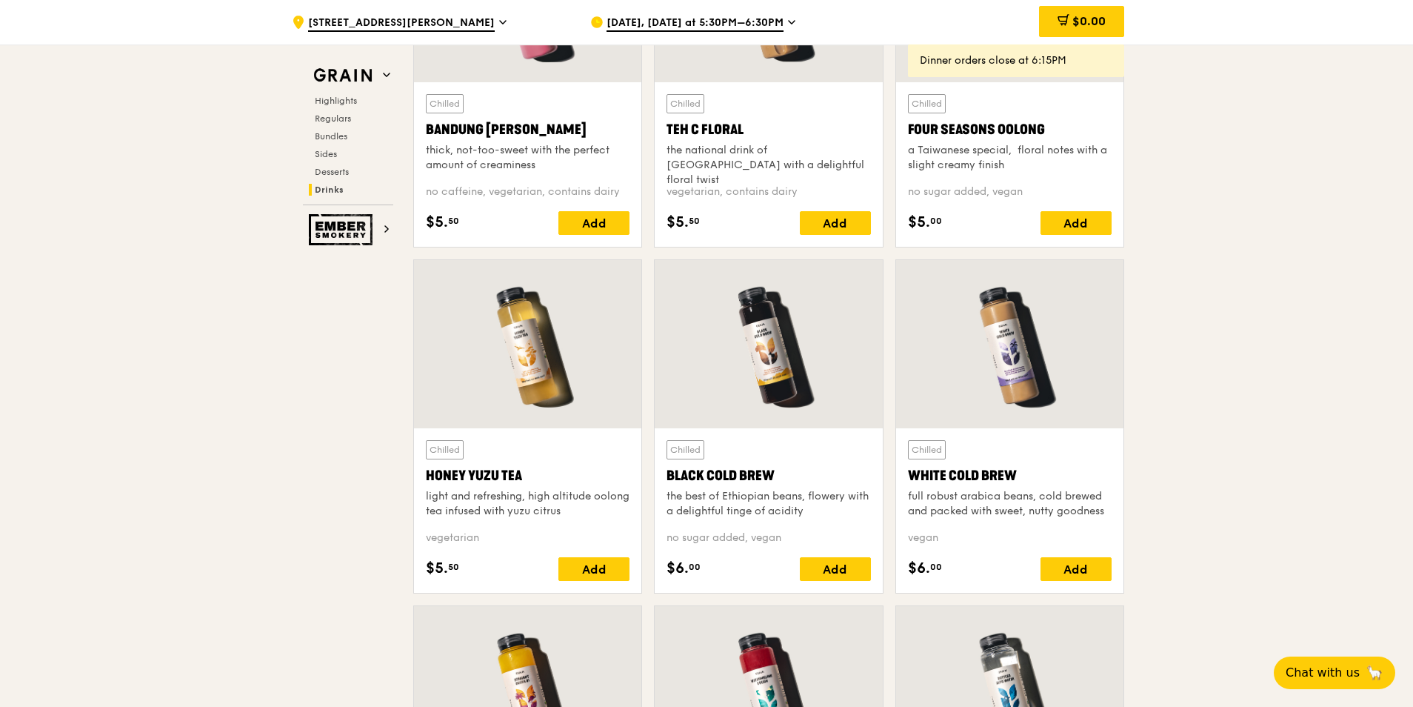
click at [1032, 357] on div at bounding box center [1009, 344] width 227 height 168
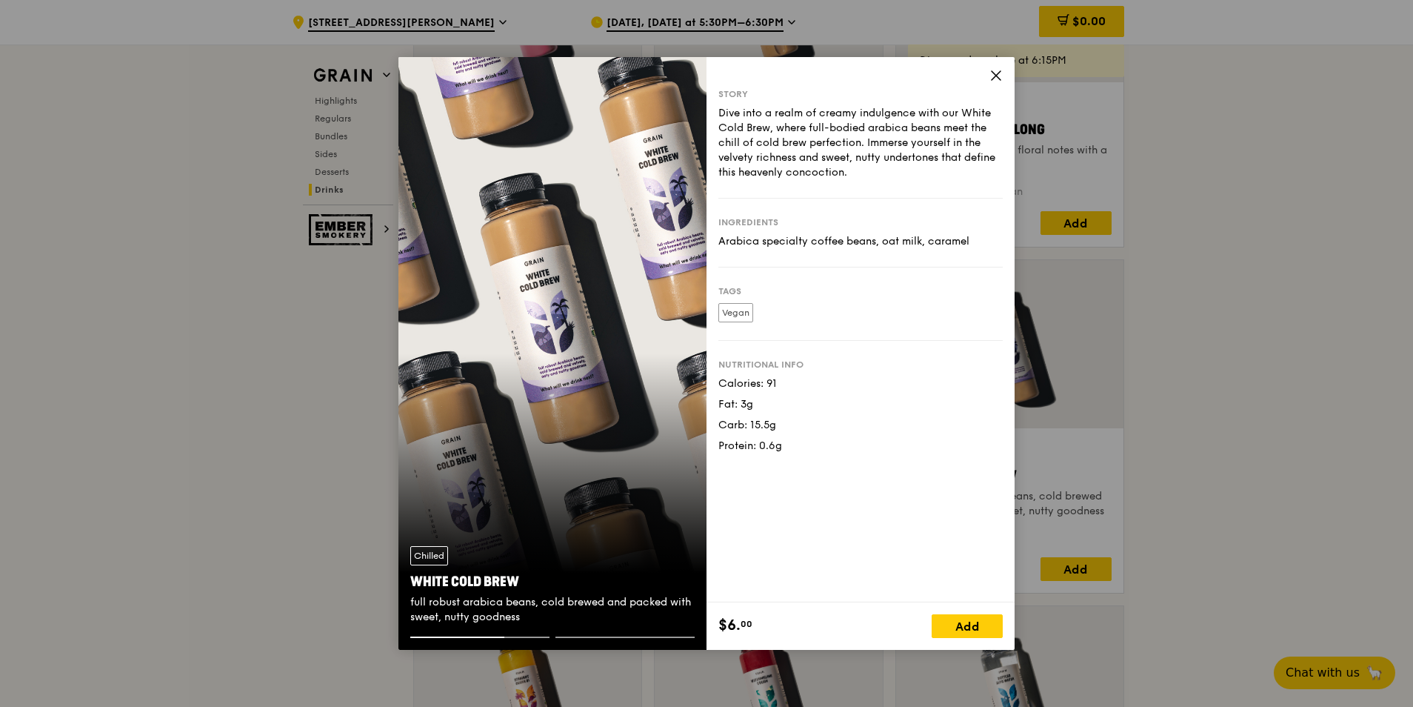
click at [995, 75] on icon at bounding box center [996, 75] width 9 height 9
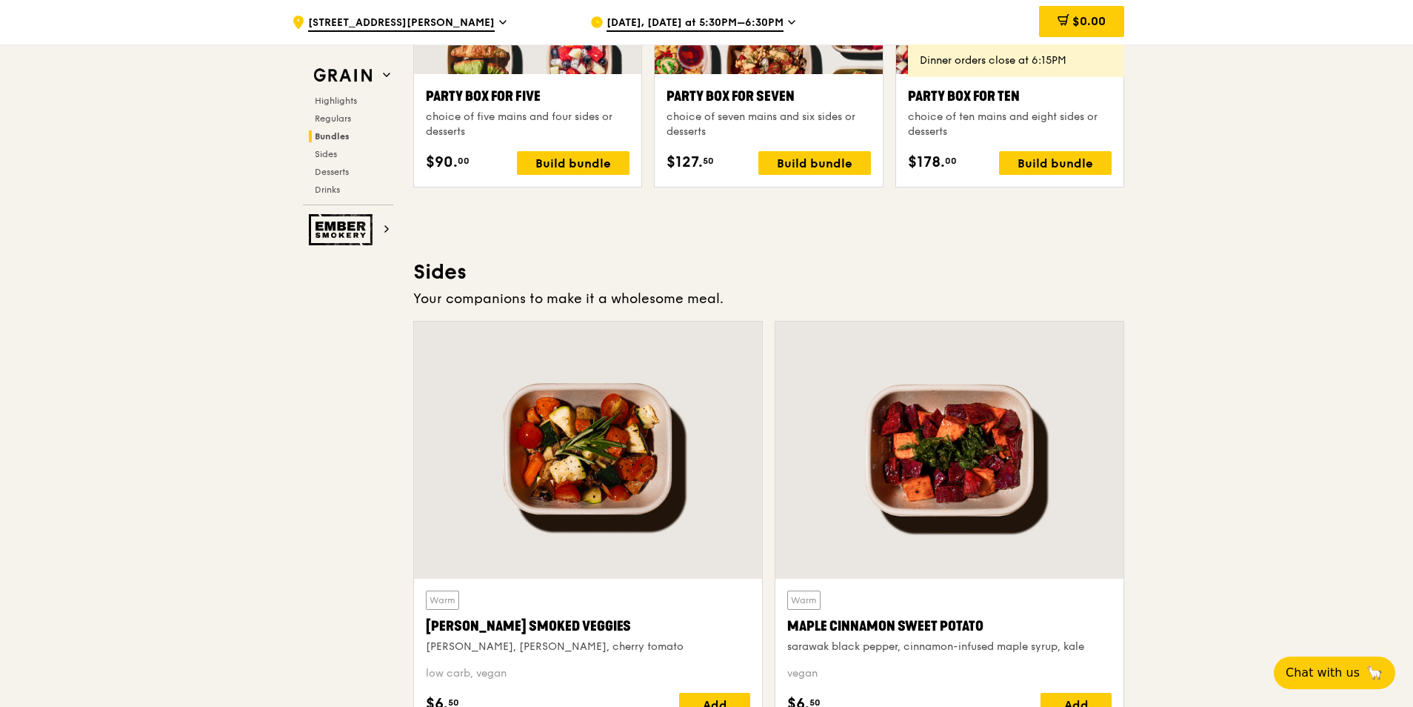
click at [318, 218] on img at bounding box center [343, 229] width 68 height 31
